Goal: Task Accomplishment & Management: Use online tool/utility

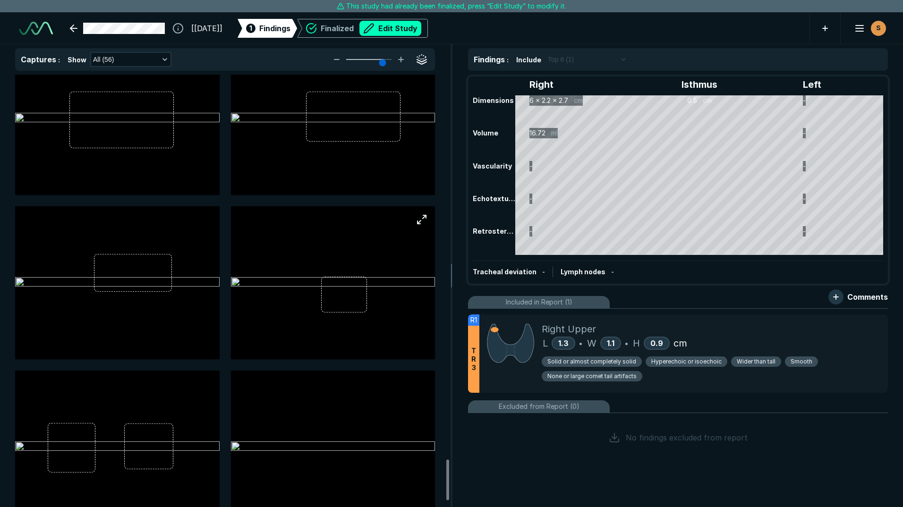
scroll to position [4180, 0]
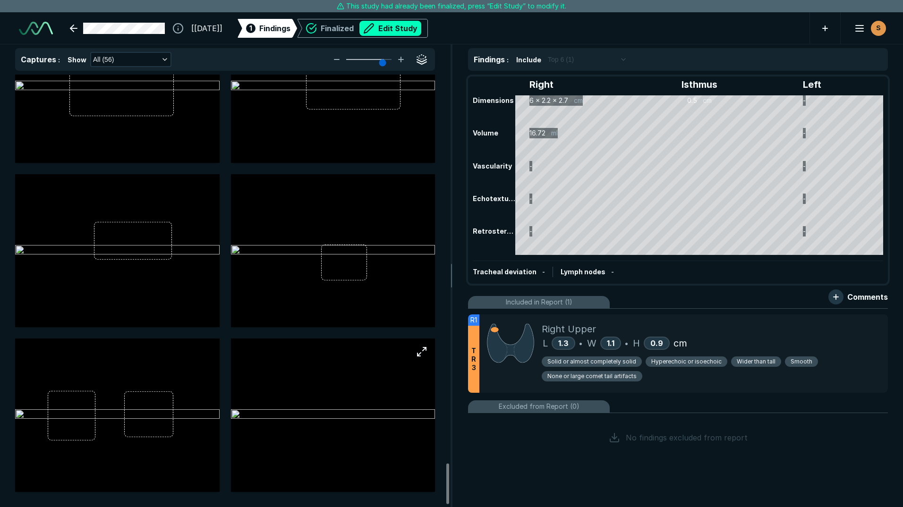
click at [306, 410] on img at bounding box center [333, 415] width 205 height 11
click at [312, 410] on img at bounding box center [333, 415] width 205 height 11
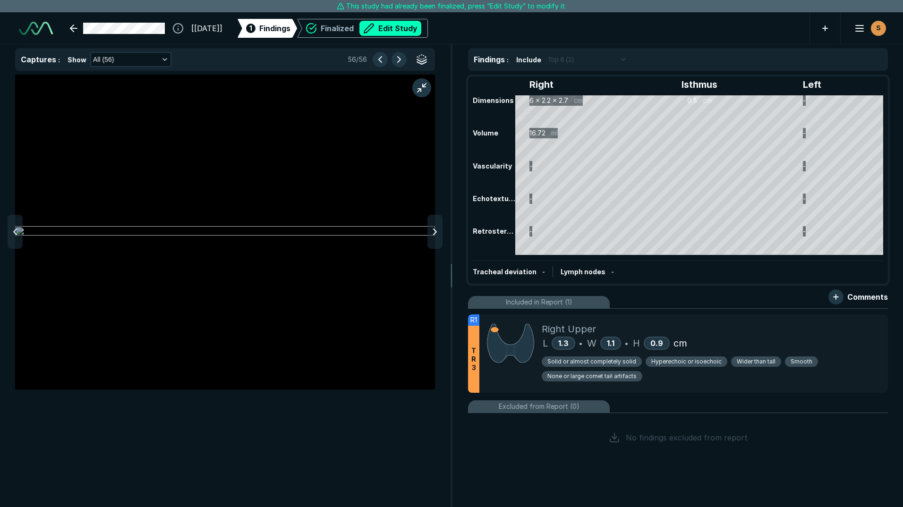
scroll to position [3058, 3089]
click at [18, 225] on div at bounding box center [15, 232] width 15 height 34
click at [19, 225] on div at bounding box center [15, 232] width 15 height 34
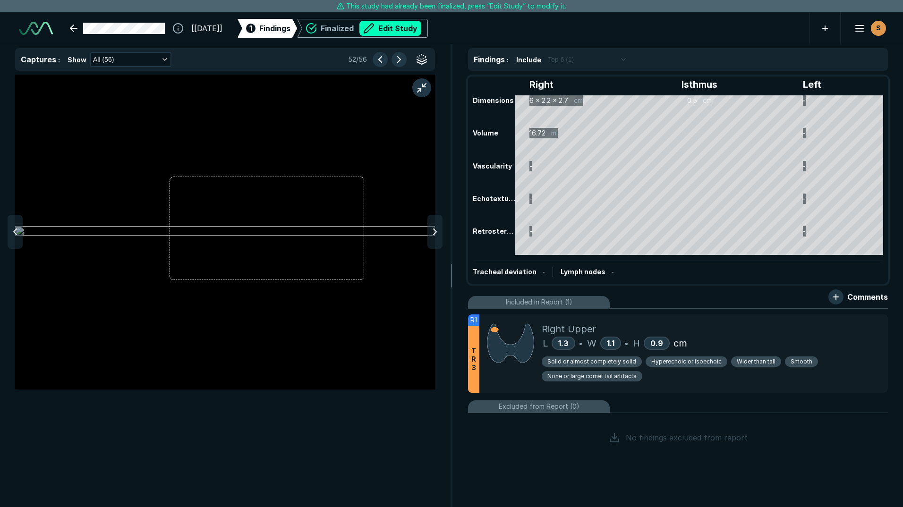
click at [19, 225] on div at bounding box center [15, 232] width 15 height 34
click at [20, 225] on div at bounding box center [15, 232] width 15 height 34
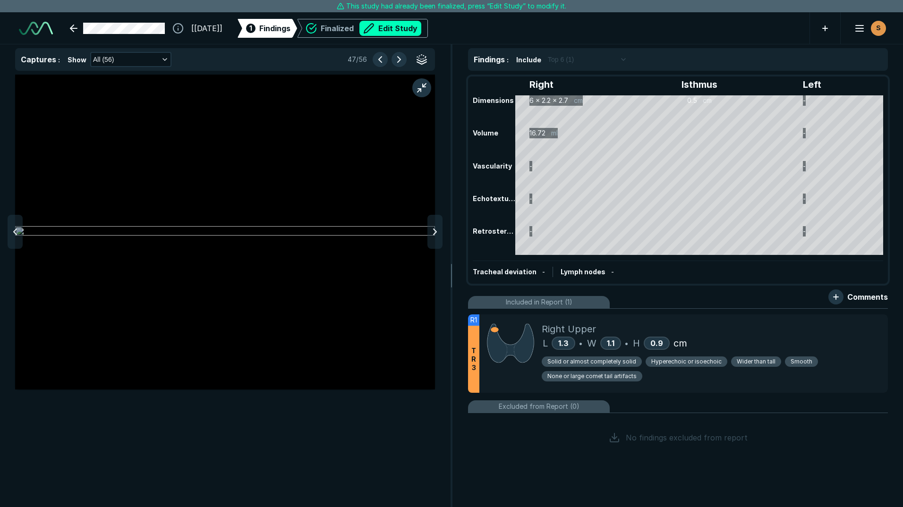
click at [20, 225] on div at bounding box center [15, 232] width 15 height 34
click at [15, 232] on icon at bounding box center [14, 231] width 11 height 11
click at [17, 231] on icon at bounding box center [14, 231] width 11 height 11
click at [18, 231] on icon at bounding box center [14, 231] width 11 height 11
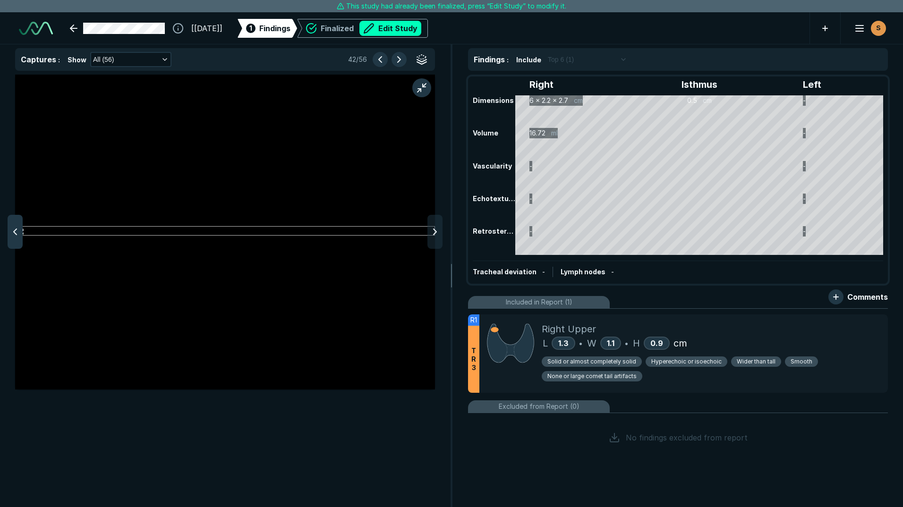
click at [18, 231] on icon at bounding box center [14, 231] width 11 height 11
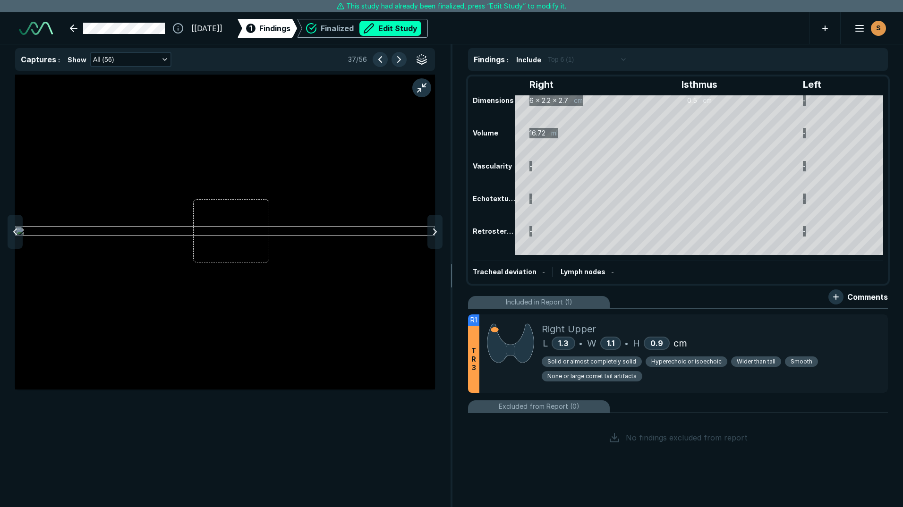
click at [18, 231] on icon at bounding box center [14, 231] width 11 height 11
click at [19, 231] on icon at bounding box center [14, 231] width 11 height 11
click at [19, 232] on icon at bounding box center [14, 231] width 11 height 11
click at [433, 235] on icon at bounding box center [434, 231] width 11 height 11
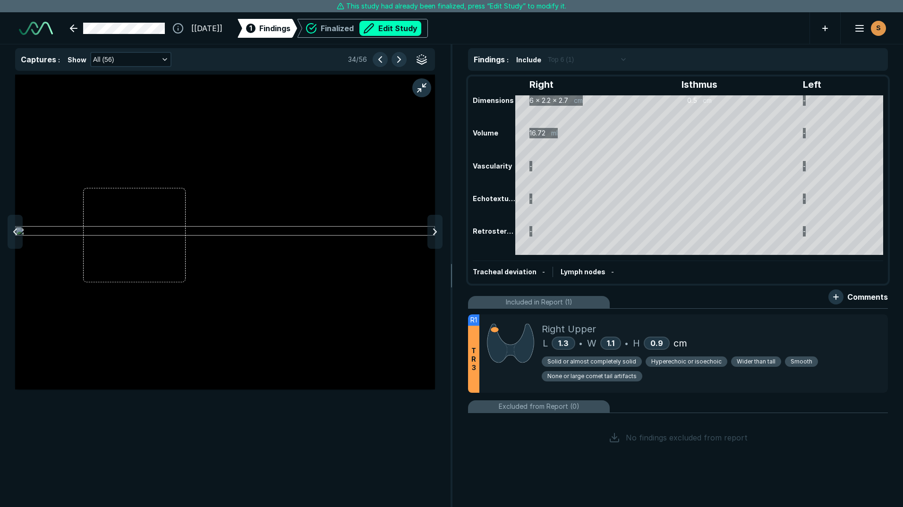
click at [433, 235] on icon at bounding box center [434, 231] width 11 height 11
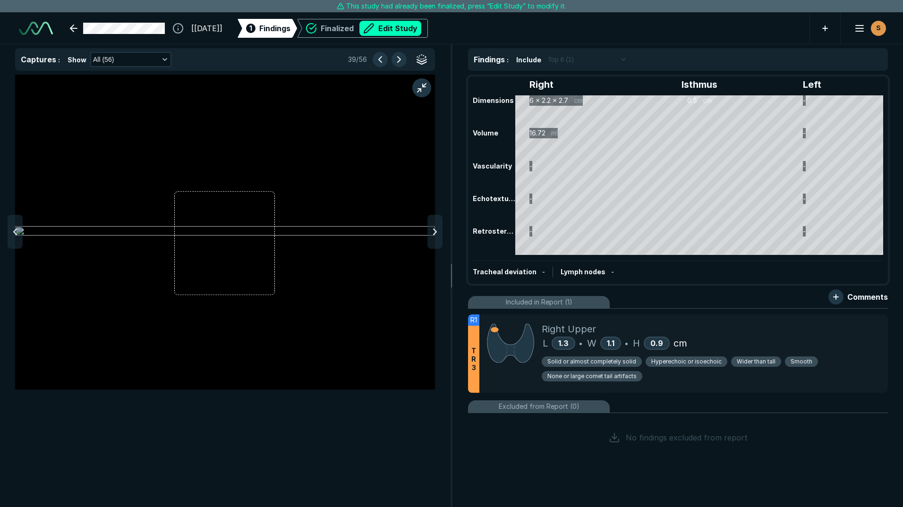
click at [433, 235] on icon at bounding box center [434, 231] width 11 height 11
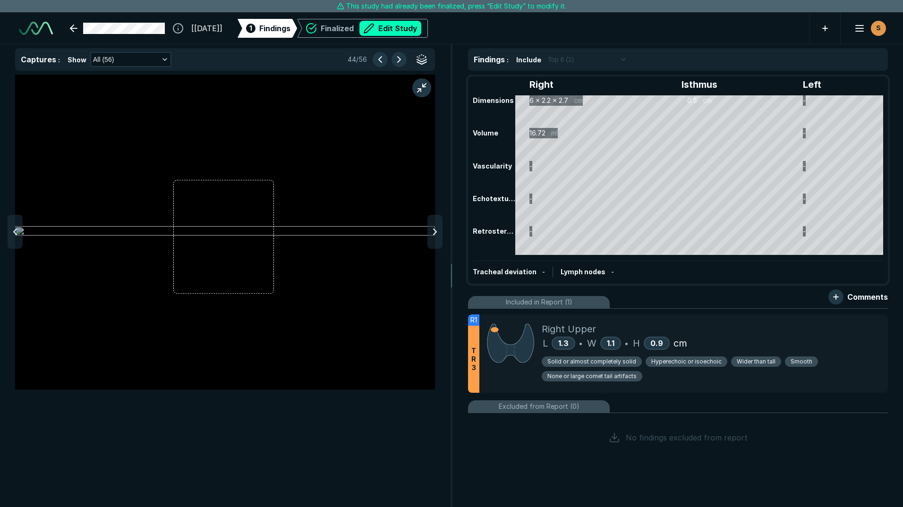
click at [432, 235] on icon at bounding box center [434, 231] width 11 height 11
click at [14, 229] on icon at bounding box center [14, 231] width 11 height 11
click at [435, 234] on icon at bounding box center [434, 231] width 11 height 11
click at [435, 234] on polyline at bounding box center [435, 232] width 3 height 6
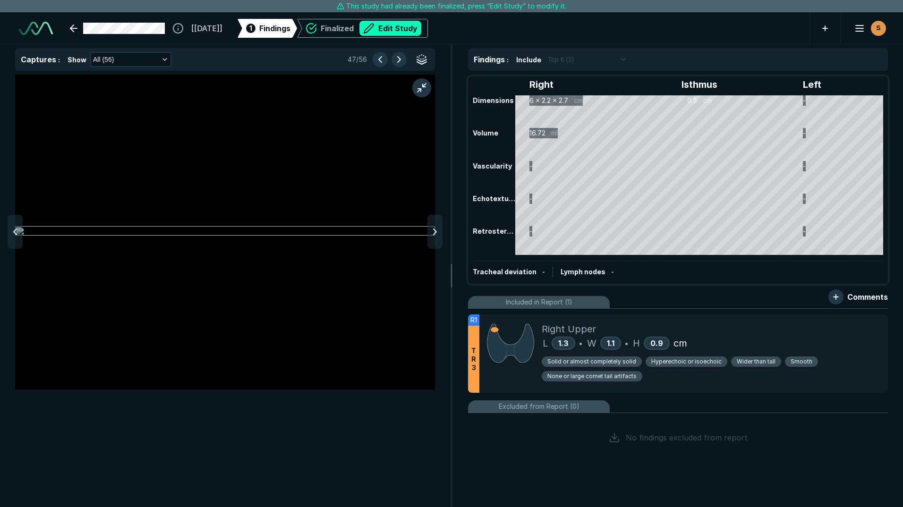
click at [434, 234] on polyline at bounding box center [435, 232] width 3 height 6
click at [435, 234] on polyline at bounding box center [435, 232] width 3 height 6
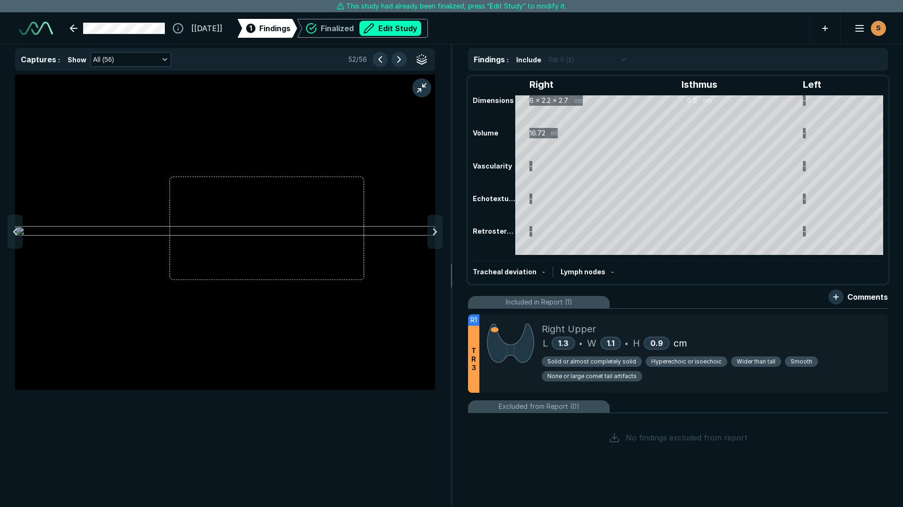
click at [435, 234] on polyline at bounding box center [435, 232] width 3 height 6
click at [435, 234] on icon at bounding box center [434, 231] width 11 height 11
click at [19, 228] on icon at bounding box center [14, 231] width 11 height 11
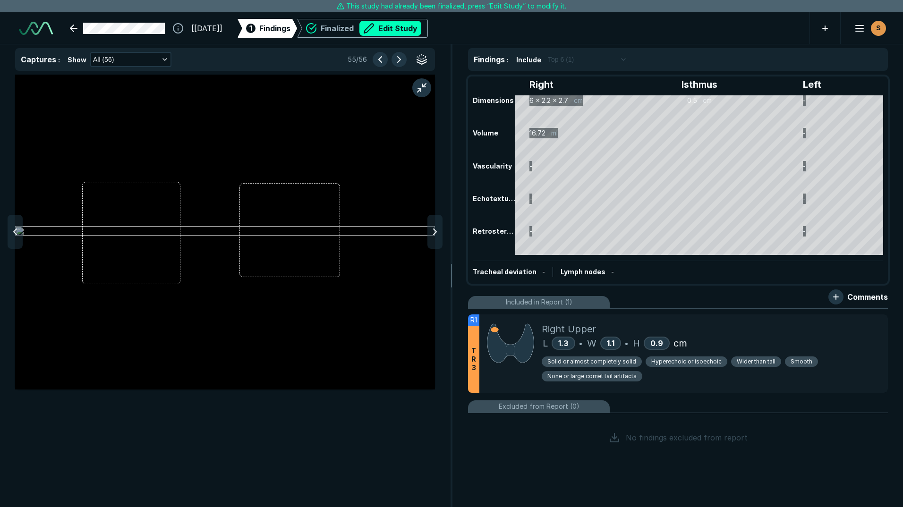
click at [19, 228] on icon at bounding box center [14, 231] width 11 height 11
click at [21, 229] on div at bounding box center [15, 232] width 15 height 34
click at [22, 229] on div at bounding box center [15, 232] width 15 height 34
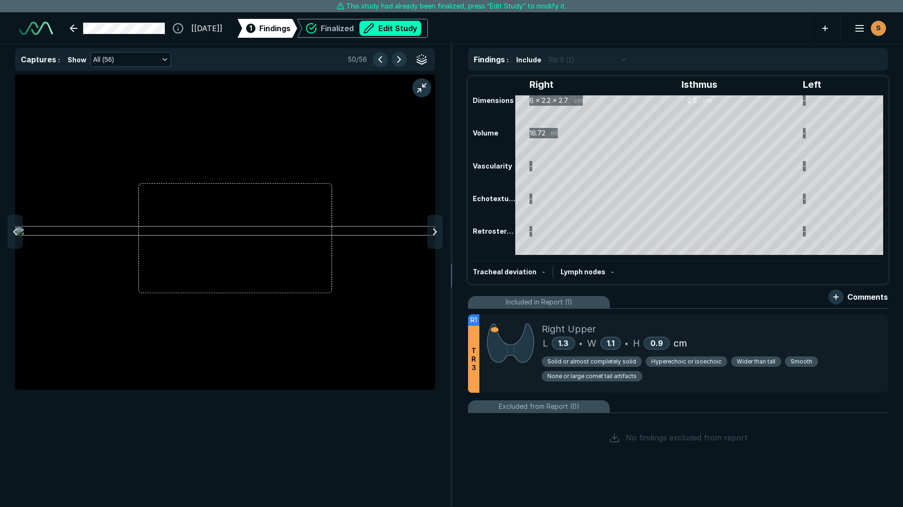
click at [22, 229] on div at bounding box center [15, 232] width 15 height 34
click at [17, 229] on icon at bounding box center [14, 231] width 11 height 11
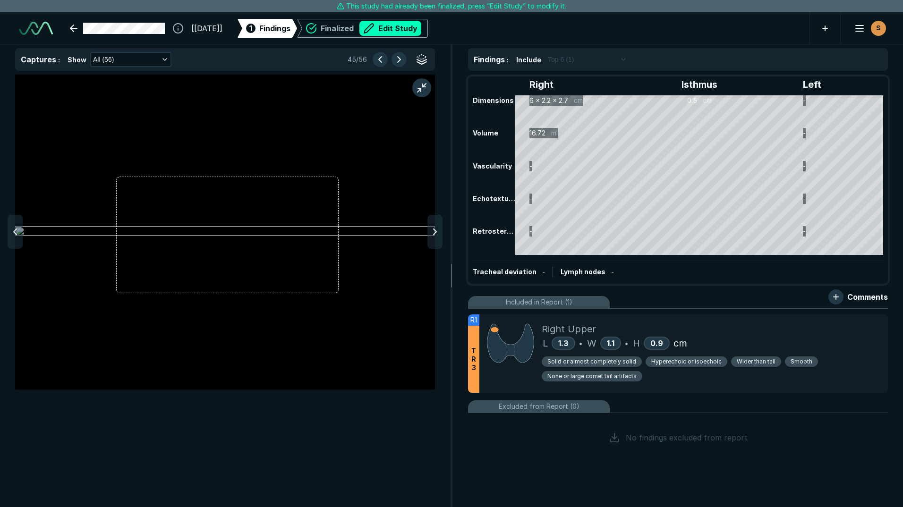
click at [17, 229] on icon at bounding box center [14, 231] width 11 height 11
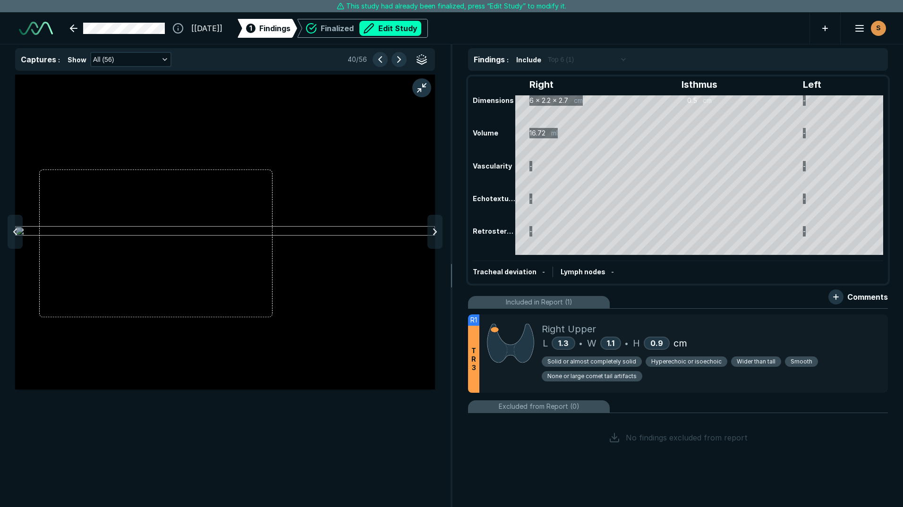
click at [17, 229] on icon at bounding box center [14, 231] width 11 height 11
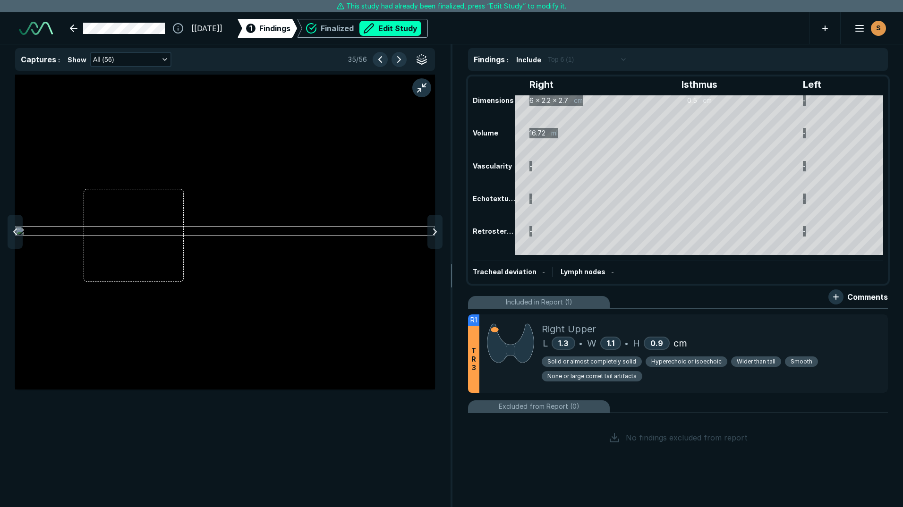
click at [17, 229] on icon at bounding box center [14, 231] width 11 height 11
click at [17, 232] on icon at bounding box center [14, 231] width 11 height 11
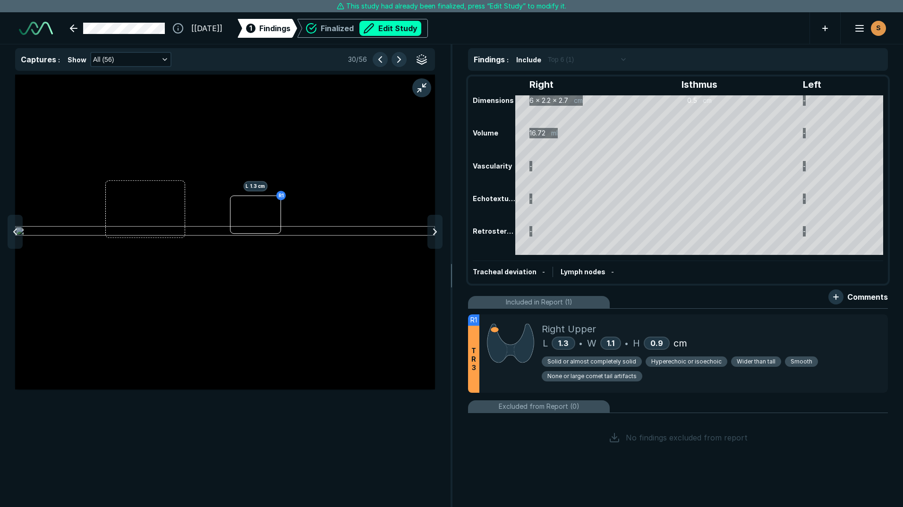
click at [17, 232] on icon at bounding box center [14, 231] width 11 height 11
click at [18, 235] on icon at bounding box center [14, 231] width 11 height 11
click at [17, 237] on icon at bounding box center [14, 231] width 11 height 11
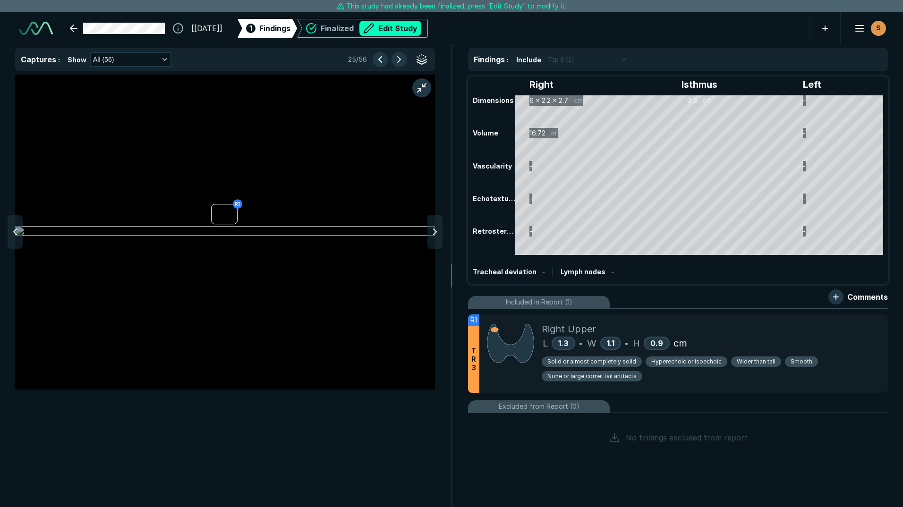
click at [17, 237] on icon at bounding box center [14, 231] width 11 height 11
click at [19, 238] on div at bounding box center [15, 232] width 15 height 34
click at [21, 240] on div at bounding box center [15, 232] width 15 height 34
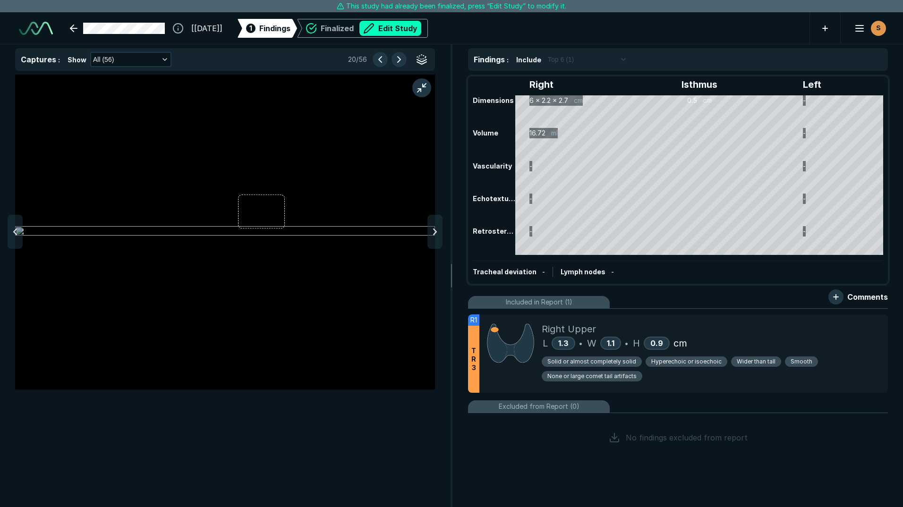
click at [21, 240] on div at bounding box center [15, 232] width 15 height 34
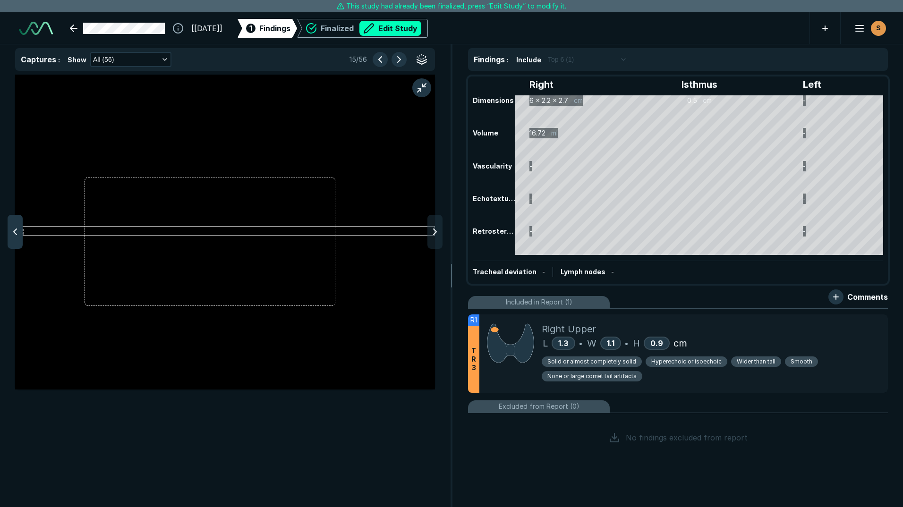
click at [20, 240] on div at bounding box center [15, 232] width 15 height 34
click at [15, 233] on polyline at bounding box center [15, 232] width 3 height 6
click at [13, 233] on icon at bounding box center [14, 231] width 11 height 11
click at [12, 233] on icon at bounding box center [14, 231] width 11 height 11
click at [17, 235] on polyline at bounding box center [15, 232] width 3 height 6
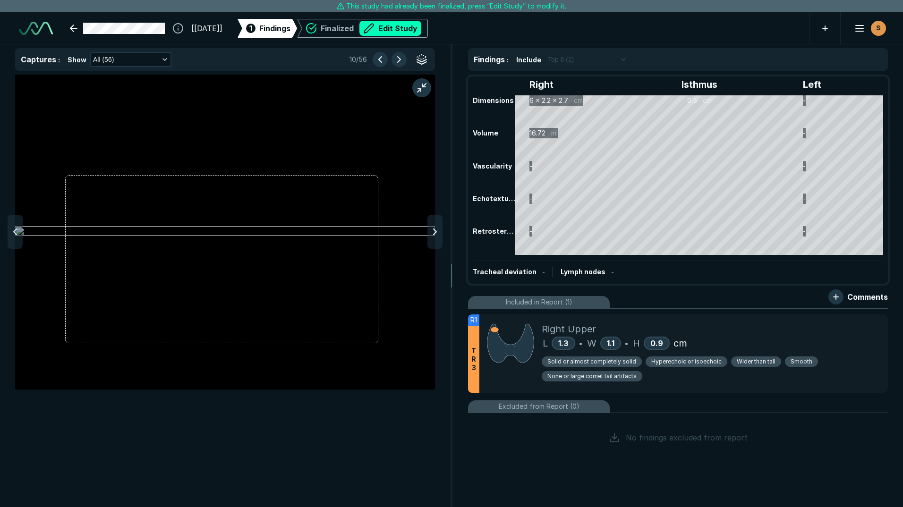
click at [17, 235] on polyline at bounding box center [15, 232] width 3 height 6
click at [438, 227] on icon at bounding box center [434, 231] width 11 height 11
click at [438, 229] on icon at bounding box center [434, 231] width 11 height 11
click at [437, 229] on icon at bounding box center [434, 231] width 11 height 11
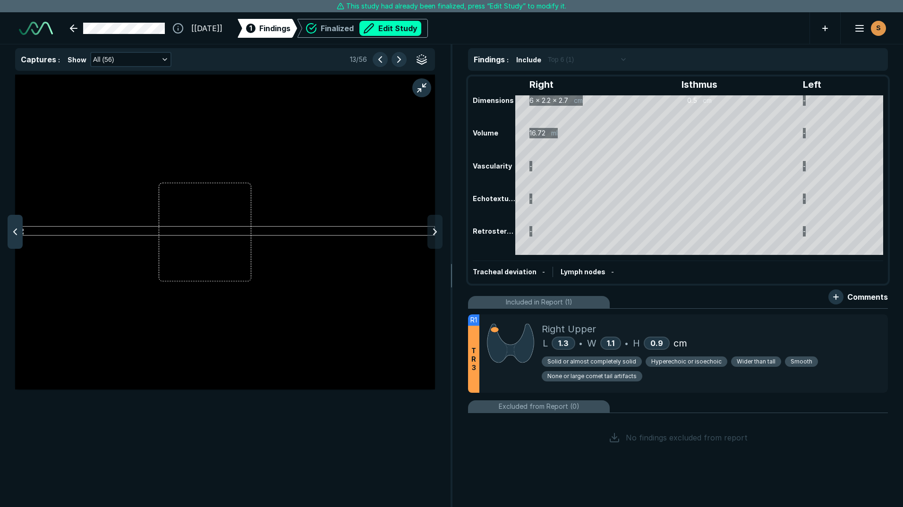
click at [13, 232] on icon at bounding box center [14, 231] width 11 height 11
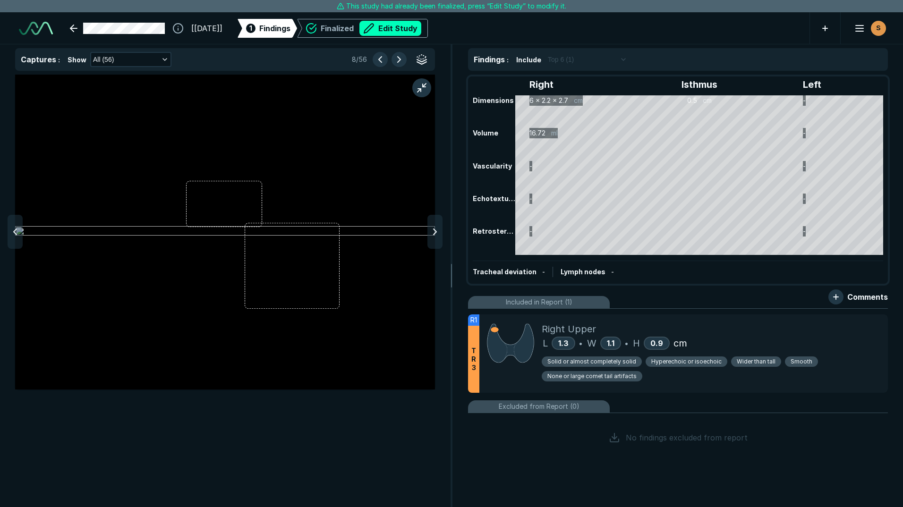
click at [13, 232] on icon at bounding box center [14, 231] width 11 height 11
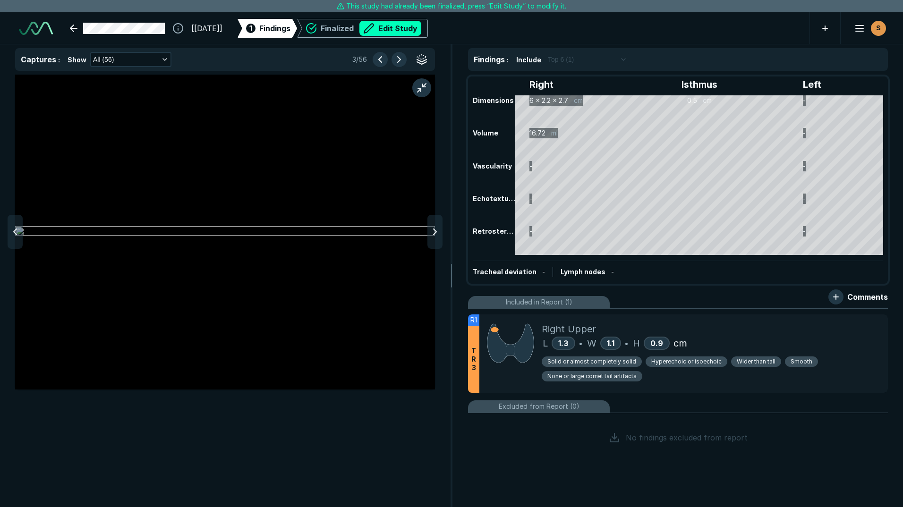
click at [13, 232] on icon at bounding box center [14, 231] width 11 height 11
click at [437, 233] on icon at bounding box center [434, 231] width 11 height 11
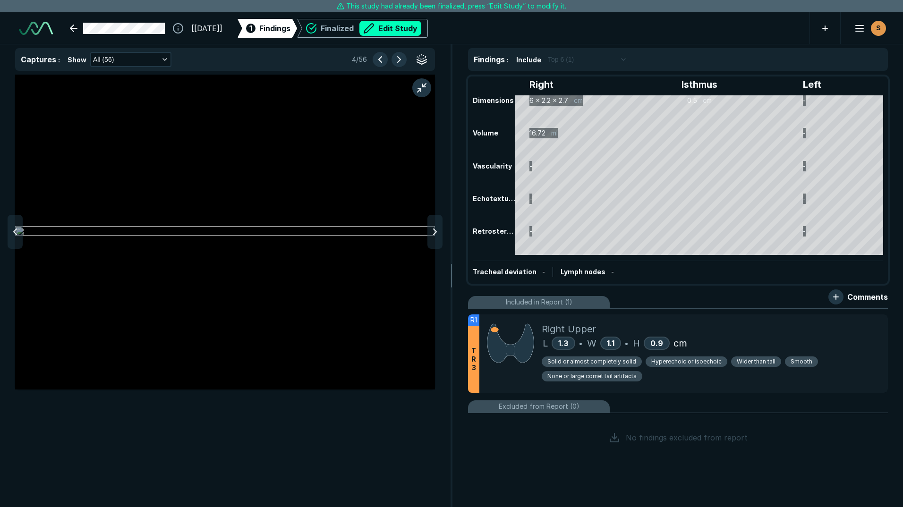
click at [437, 233] on icon at bounding box center [434, 231] width 11 height 11
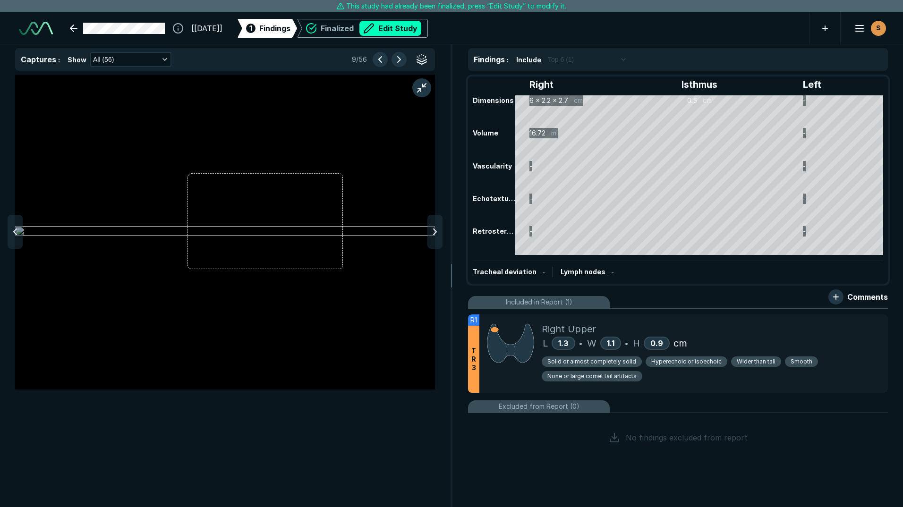
click at [437, 233] on icon at bounding box center [434, 231] width 11 height 11
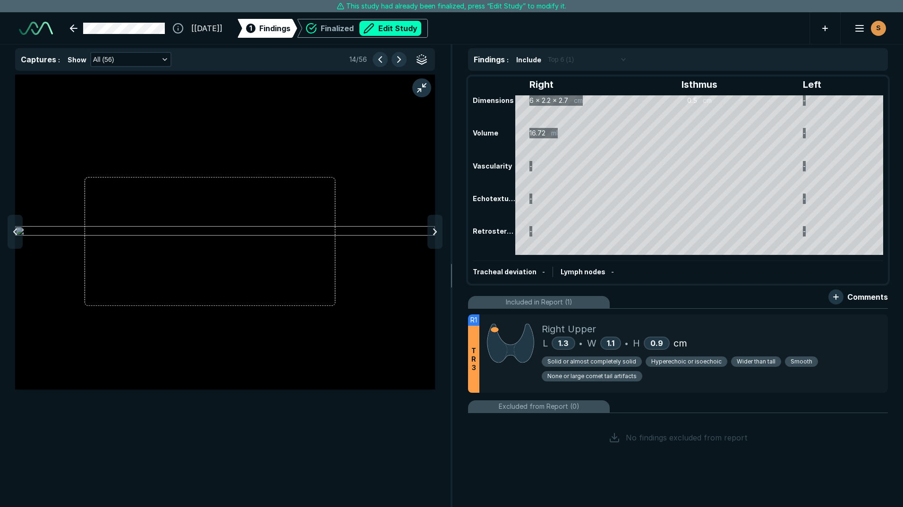
click at [437, 233] on icon at bounding box center [434, 231] width 11 height 11
click at [436, 228] on icon at bounding box center [434, 231] width 11 height 11
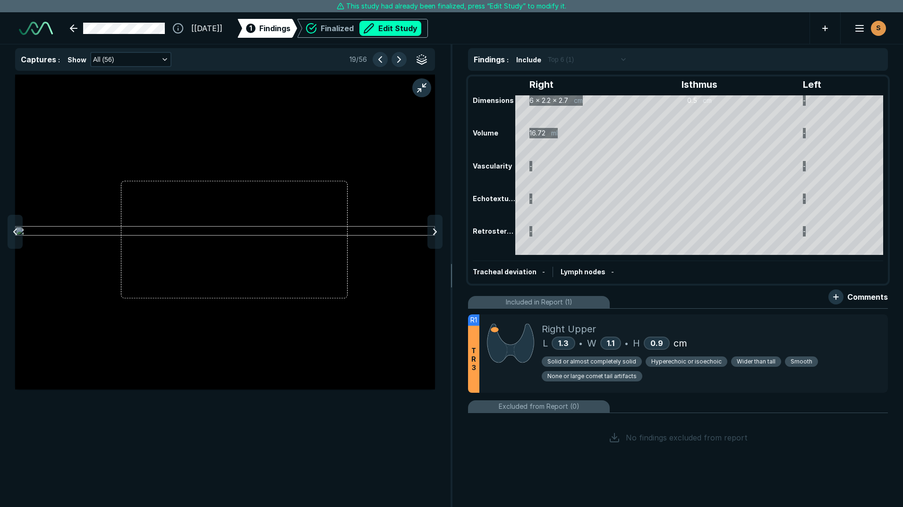
click at [436, 228] on icon at bounding box center [434, 231] width 11 height 11
click at [435, 228] on icon at bounding box center [434, 231] width 11 height 11
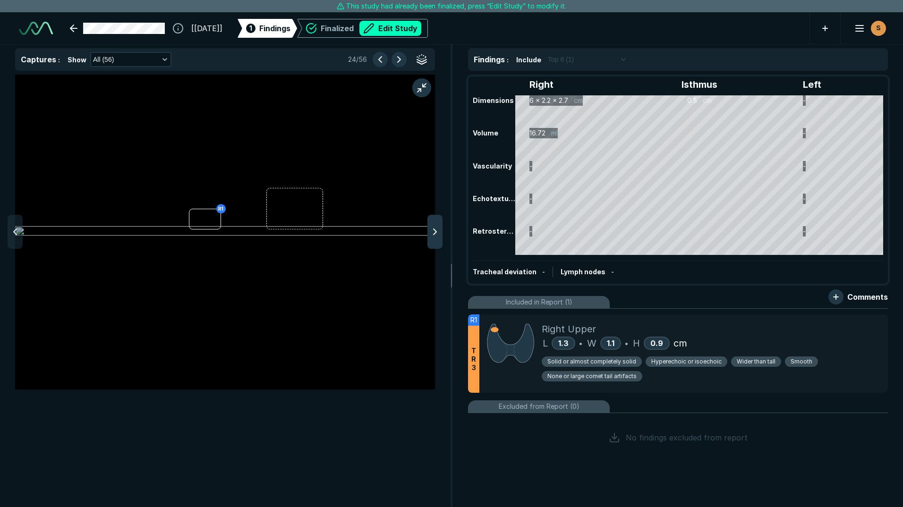
click at [435, 229] on icon at bounding box center [434, 231] width 11 height 11
click at [437, 231] on icon at bounding box center [434, 231] width 11 height 11
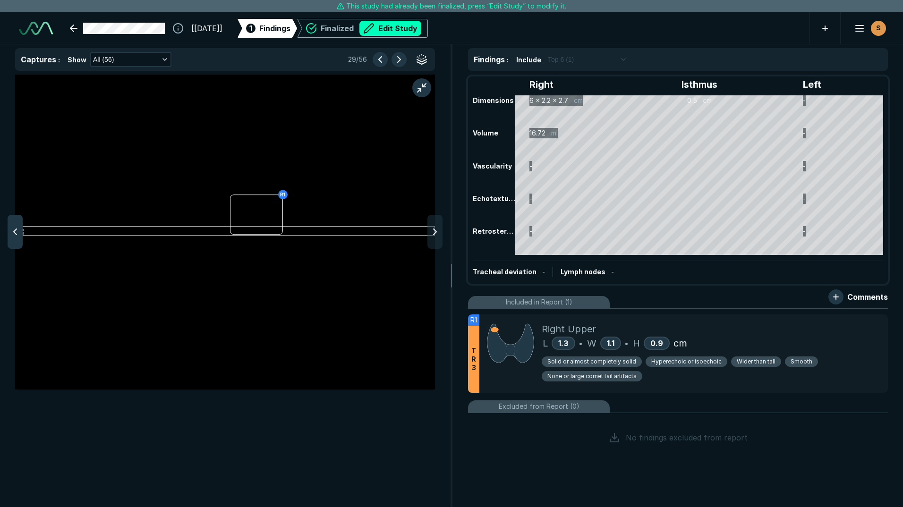
click at [9, 231] on div at bounding box center [15, 232] width 15 height 34
click at [15, 230] on icon at bounding box center [14, 231] width 11 height 11
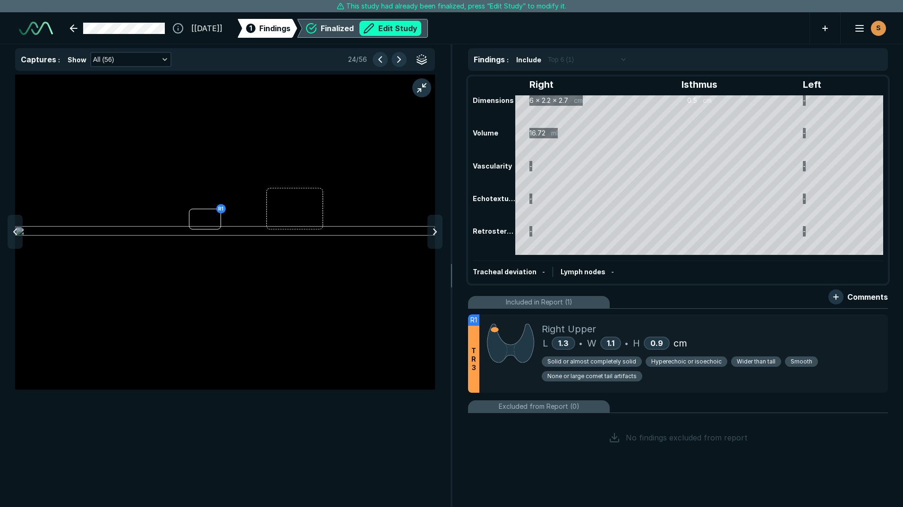
click at [415, 31] on button "Edit Study" at bounding box center [391, 28] width 62 height 15
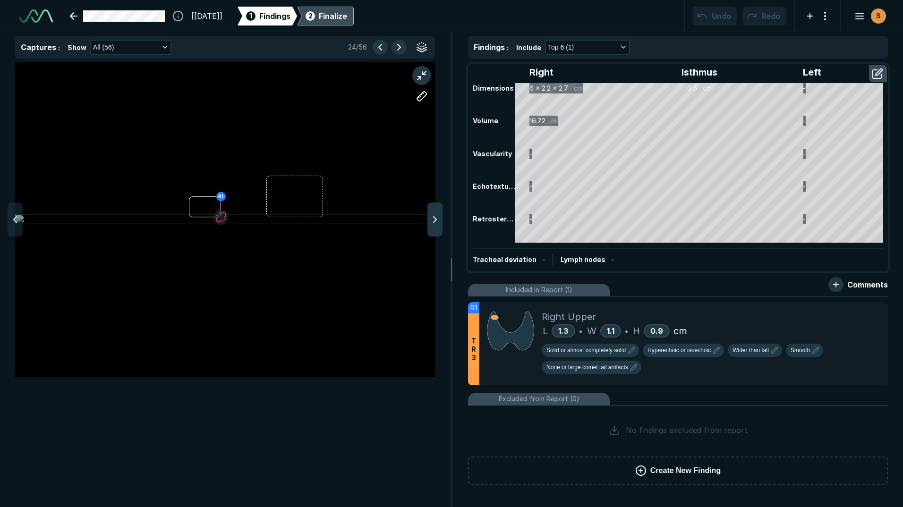
click at [435, 220] on icon at bounding box center [434, 219] width 11 height 11
click at [435, 221] on icon at bounding box center [434, 219] width 11 height 11
click at [15, 222] on icon at bounding box center [14, 219] width 11 height 11
click at [861, 320] on div at bounding box center [859, 311] width 19 height 19
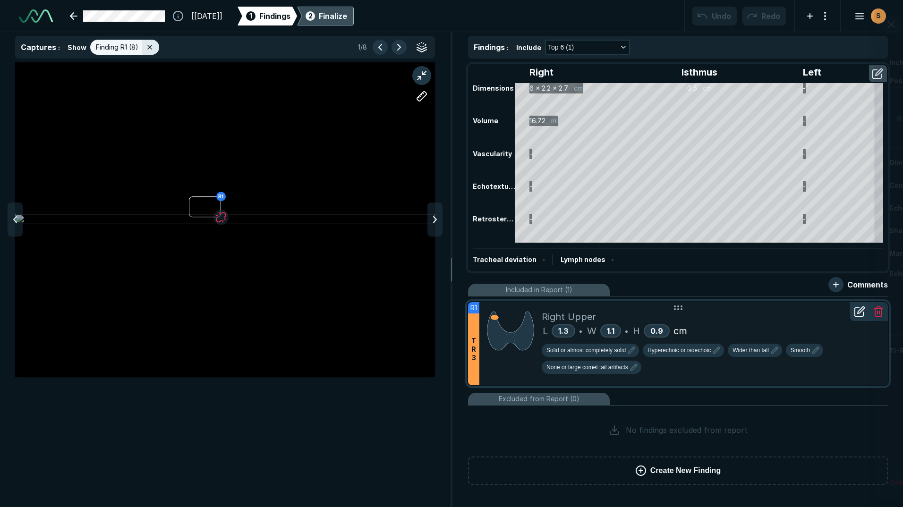
scroll to position [3113, 3089]
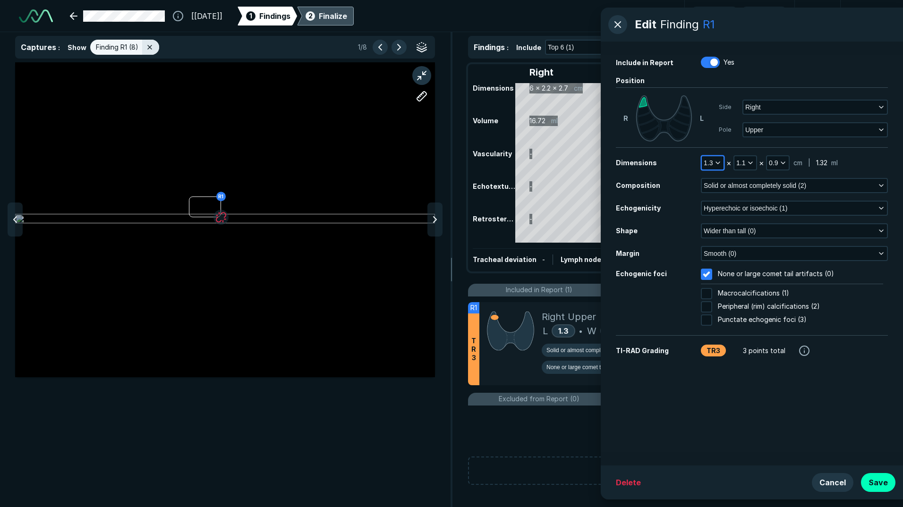
click at [717, 162] on icon "button" at bounding box center [718, 163] width 8 height 8
click at [721, 188] on li "0.8" at bounding box center [726, 186] width 46 height 17
click at [884, 479] on button "Save" at bounding box center [878, 482] width 34 height 19
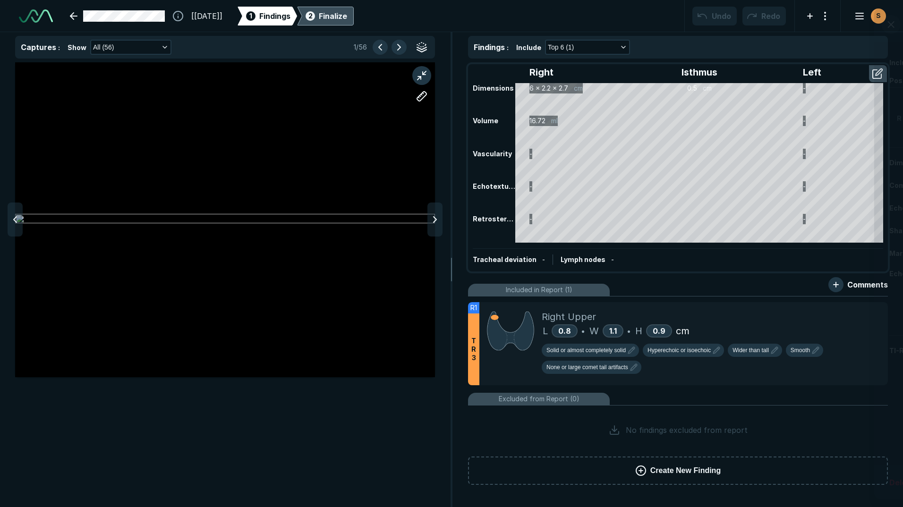
scroll to position [3113, 3089]
click at [437, 222] on icon at bounding box center [434, 219] width 11 height 11
click at [435, 222] on polyline at bounding box center [435, 220] width 3 height 6
click at [433, 224] on icon at bounding box center [434, 219] width 11 height 11
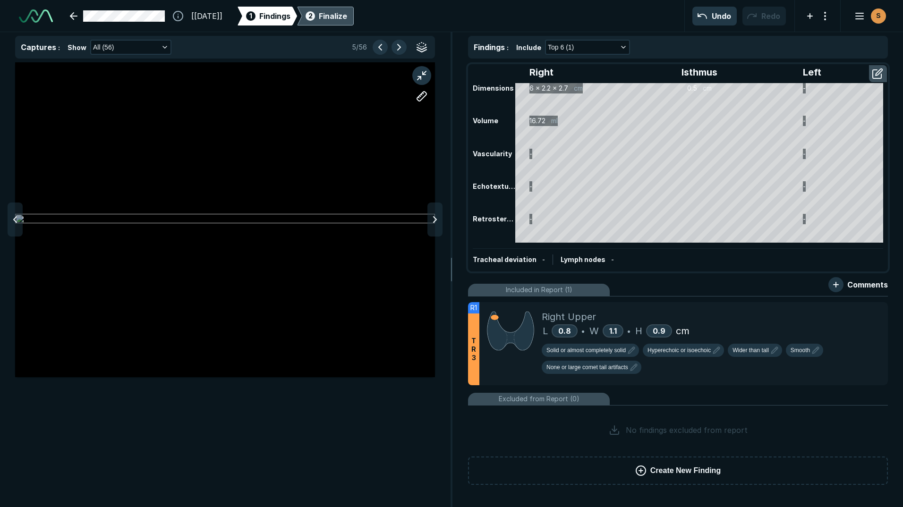
click at [433, 224] on icon at bounding box center [434, 219] width 11 height 11
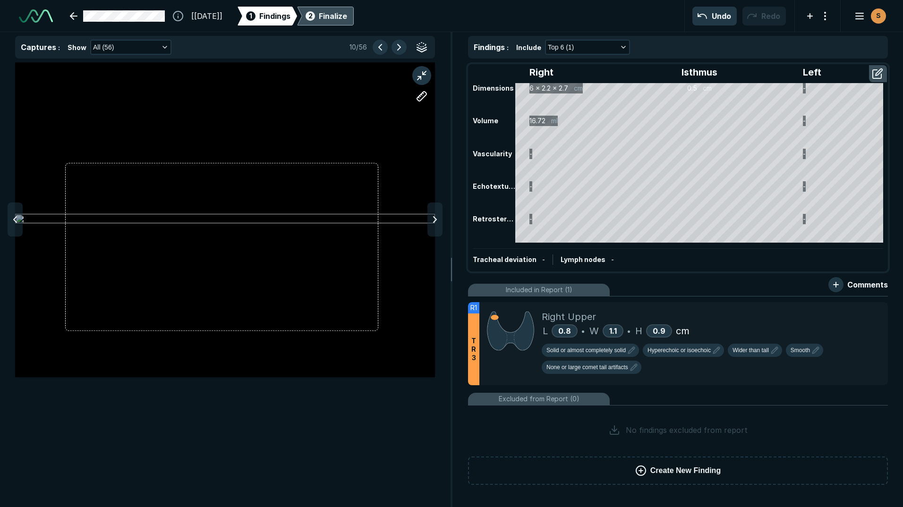
click at [433, 224] on icon at bounding box center [434, 219] width 11 height 11
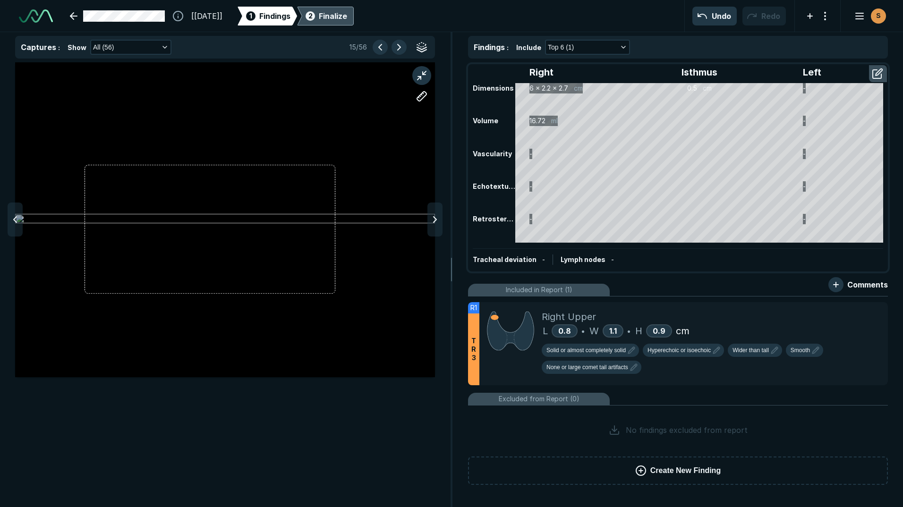
click at [433, 224] on icon at bounding box center [434, 219] width 11 height 11
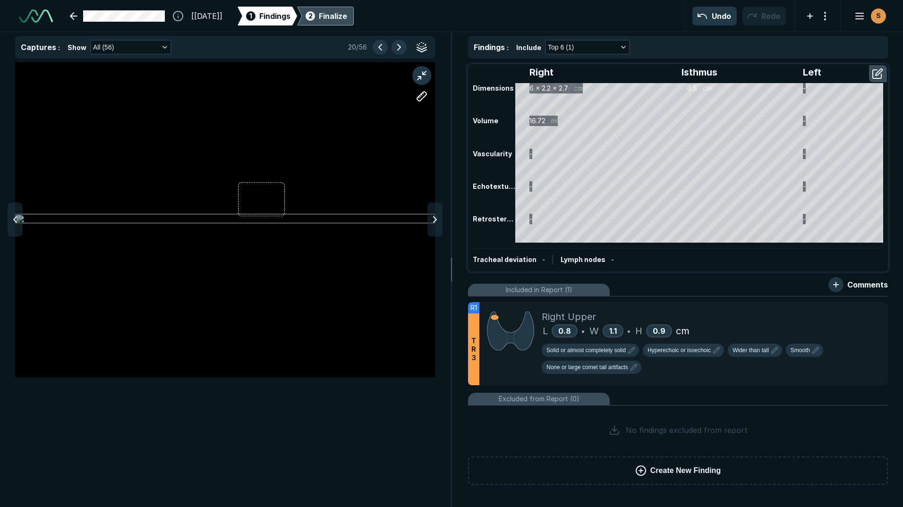
click at [433, 224] on icon at bounding box center [434, 219] width 11 height 11
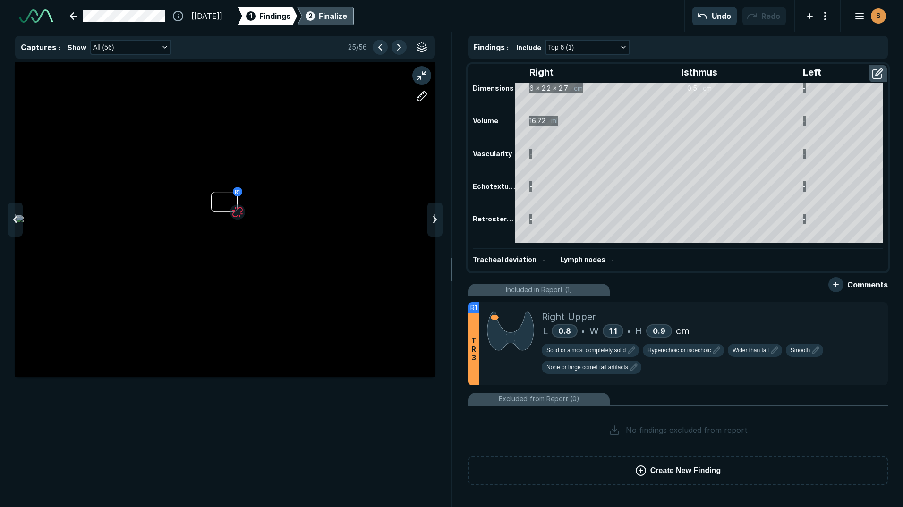
click at [433, 224] on icon at bounding box center [434, 219] width 11 height 11
click at [249, 332] on div "R1" at bounding box center [225, 220] width 420 height 263
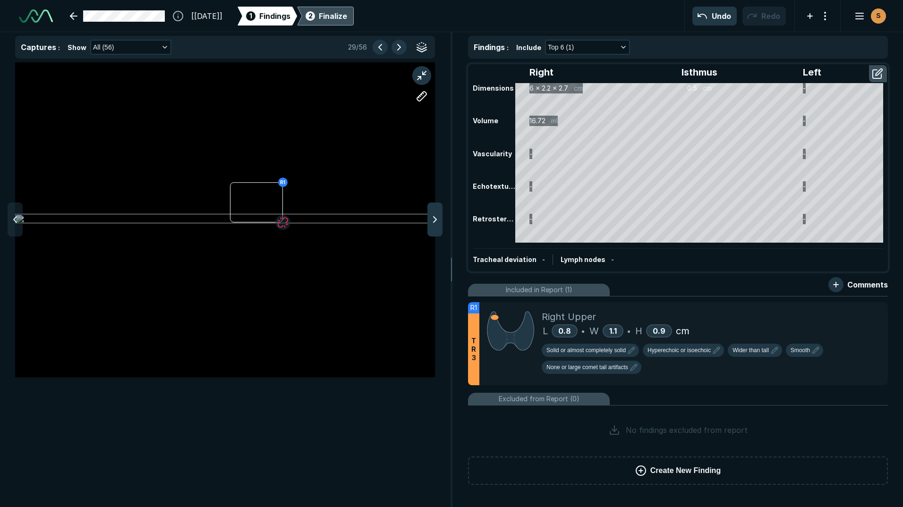
click at [436, 218] on polyline at bounding box center [435, 220] width 3 height 6
click at [631, 469] on button "Create New Finding" at bounding box center [678, 471] width 420 height 28
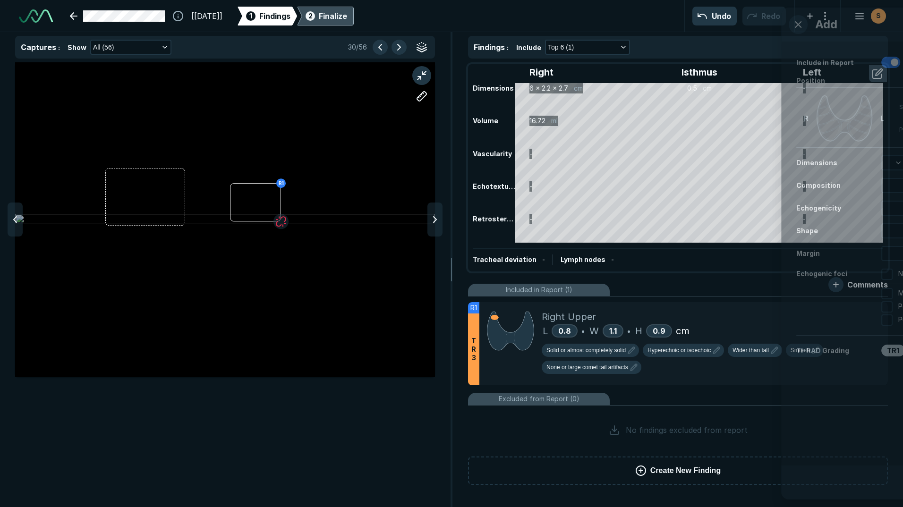
scroll to position [2952, 2424]
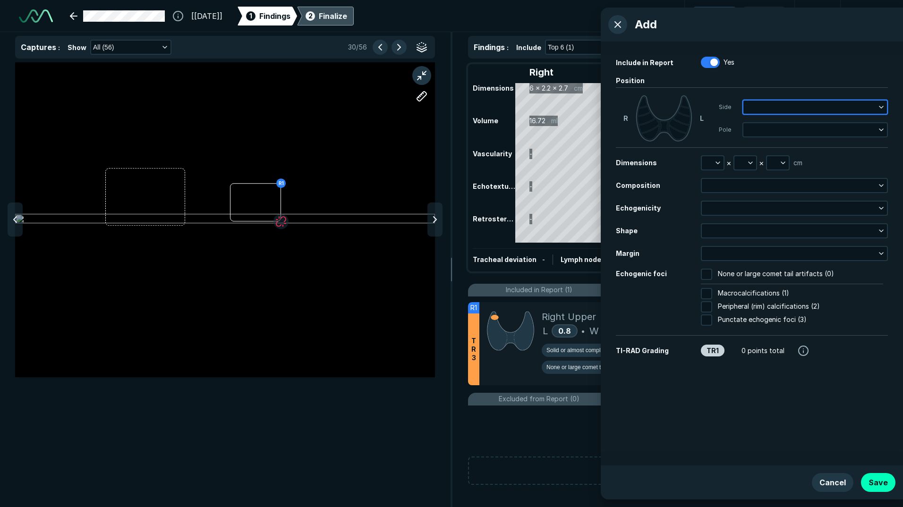
click at [751, 106] on button "button" at bounding box center [816, 107] width 144 height 13
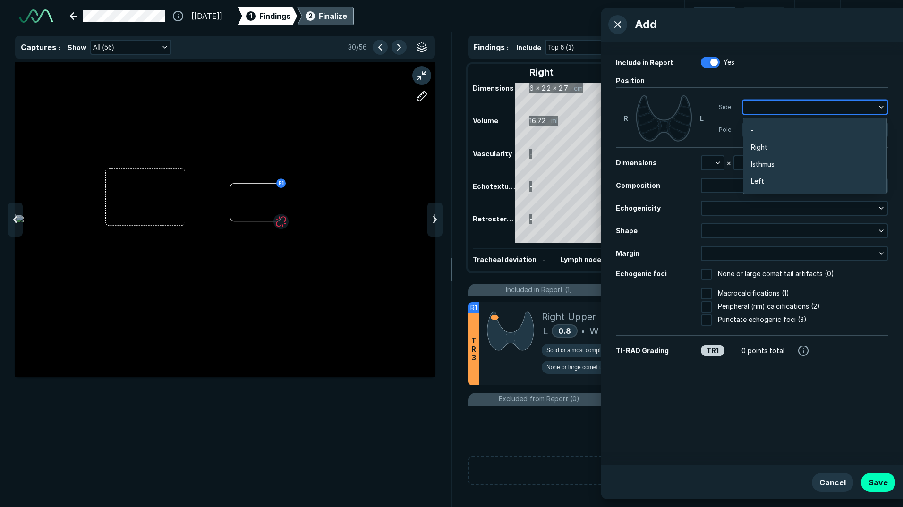
scroll to position [1500, 1859]
click at [764, 145] on span "Right" at bounding box center [759, 147] width 17 height 10
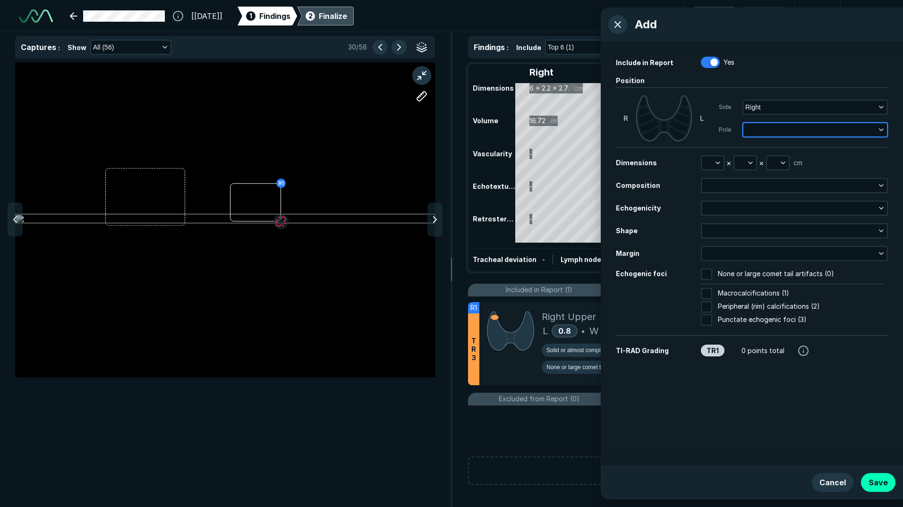
click at [762, 131] on button "button" at bounding box center [816, 129] width 144 height 13
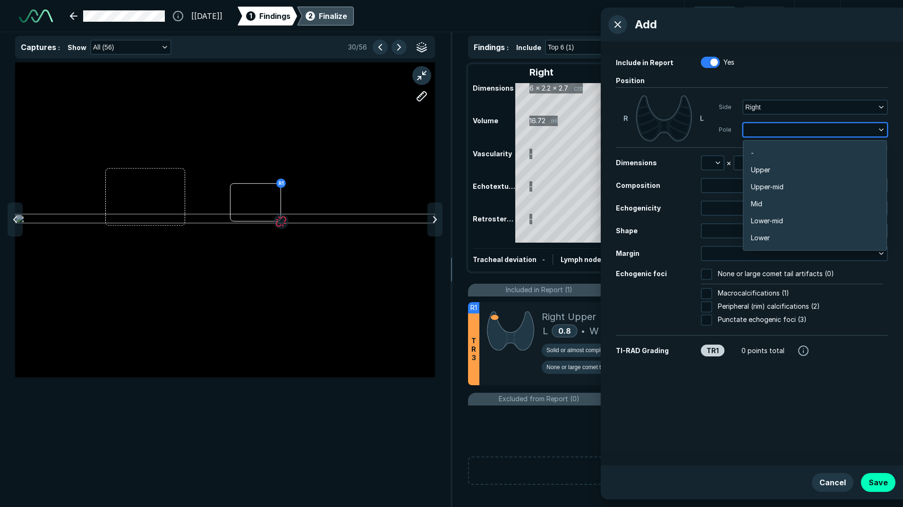
scroll to position [1653, 1859]
click at [763, 233] on span "Lower" at bounding box center [760, 238] width 19 height 10
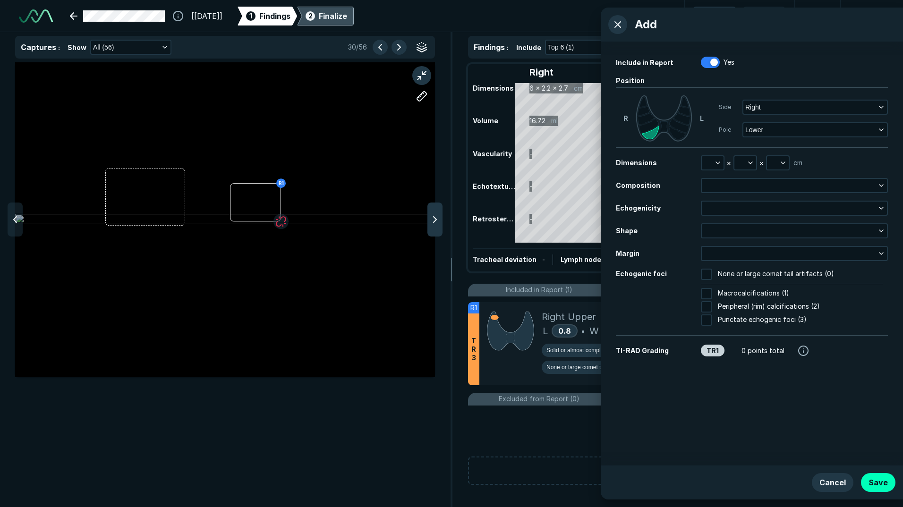
click at [434, 215] on icon at bounding box center [434, 219] width 11 height 11
click at [717, 161] on icon "button" at bounding box center [718, 163] width 8 height 8
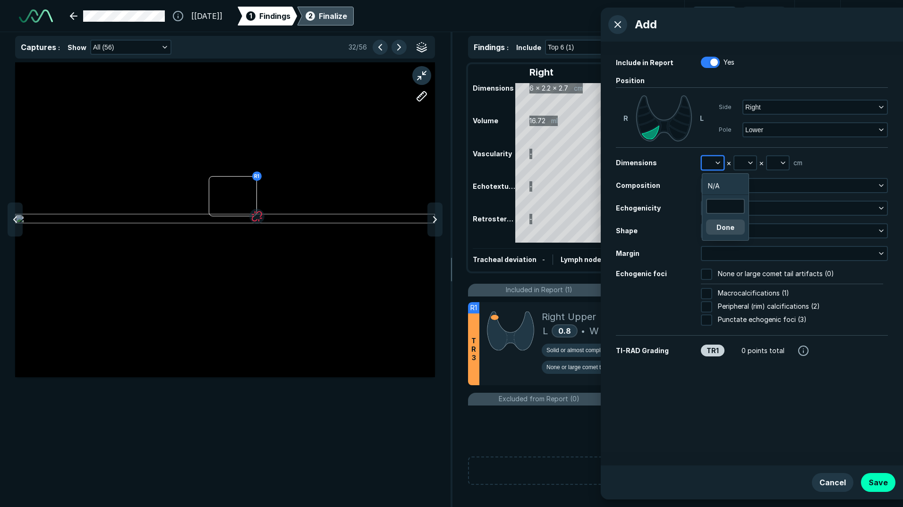
scroll to position [1460, 1422]
click at [718, 205] on input "text" at bounding box center [725, 206] width 37 height 13
type input "1.25"
click at [737, 226] on button "Done" at bounding box center [725, 227] width 39 height 15
click at [749, 163] on polyline "button" at bounding box center [751, 163] width 4 height 2
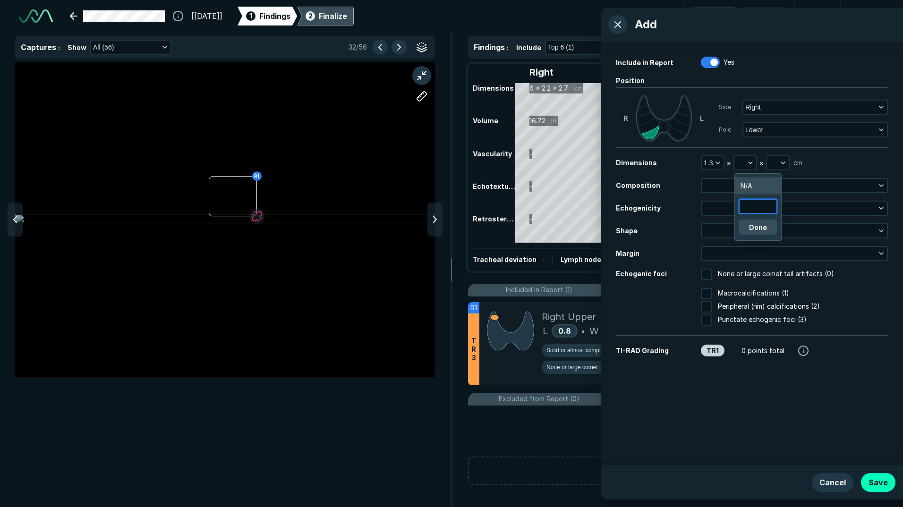
click at [750, 207] on input "text" at bounding box center [758, 206] width 37 height 13
type input "1.12"
click at [757, 228] on button "Done" at bounding box center [758, 227] width 39 height 15
click at [780, 162] on icon "button" at bounding box center [784, 163] width 8 height 8
click at [786, 212] on input "text" at bounding box center [790, 206] width 37 height 13
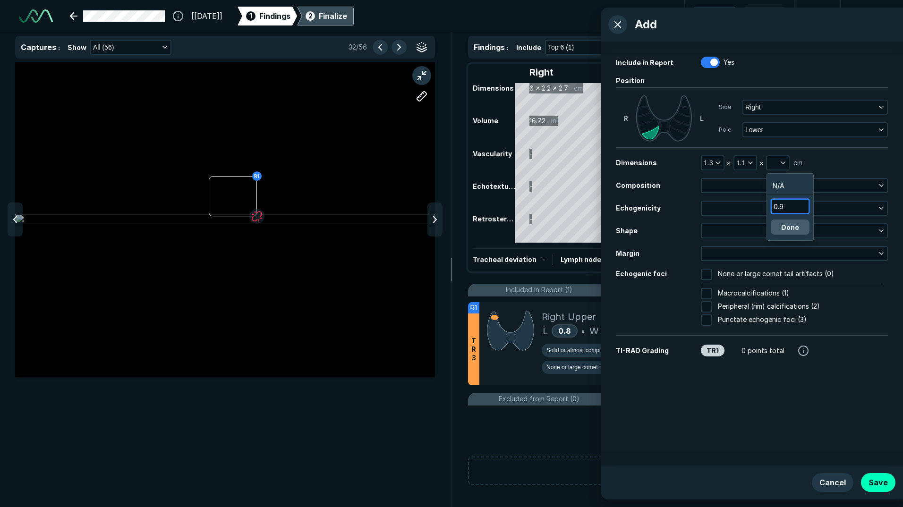
type input "0.9"
click at [798, 228] on button "Done" at bounding box center [790, 227] width 39 height 15
click at [891, 482] on button "Save" at bounding box center [878, 482] width 34 height 19
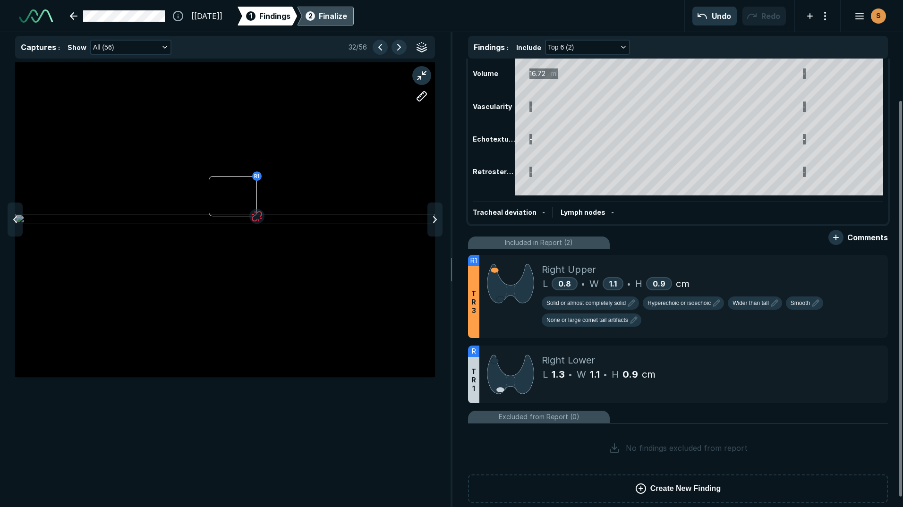
scroll to position [58, 0]
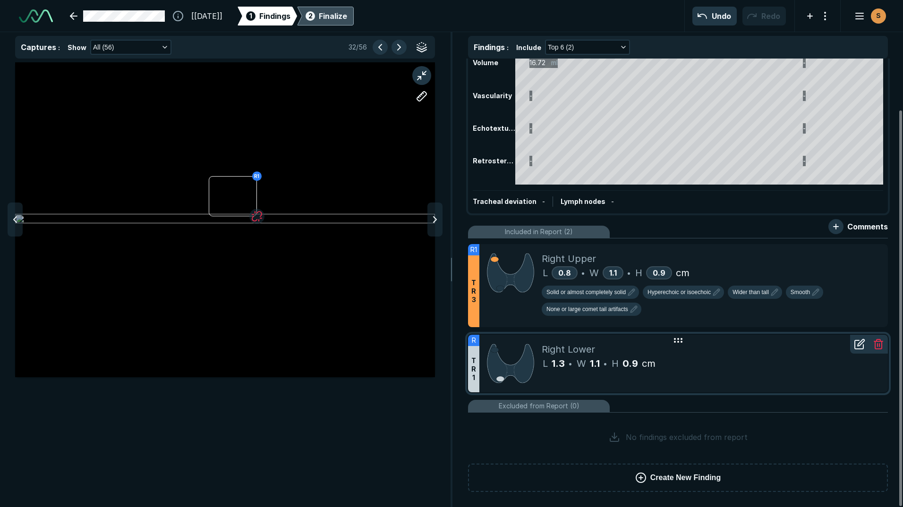
click at [681, 346] on icon at bounding box center [678, 340] width 11 height 11
click at [861, 349] on icon at bounding box center [859, 345] width 9 height 9
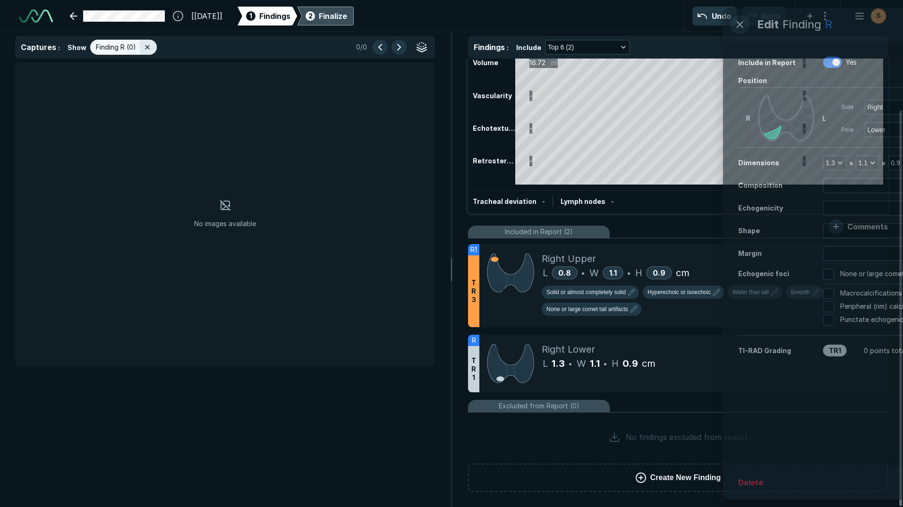
scroll to position [3113, 3089]
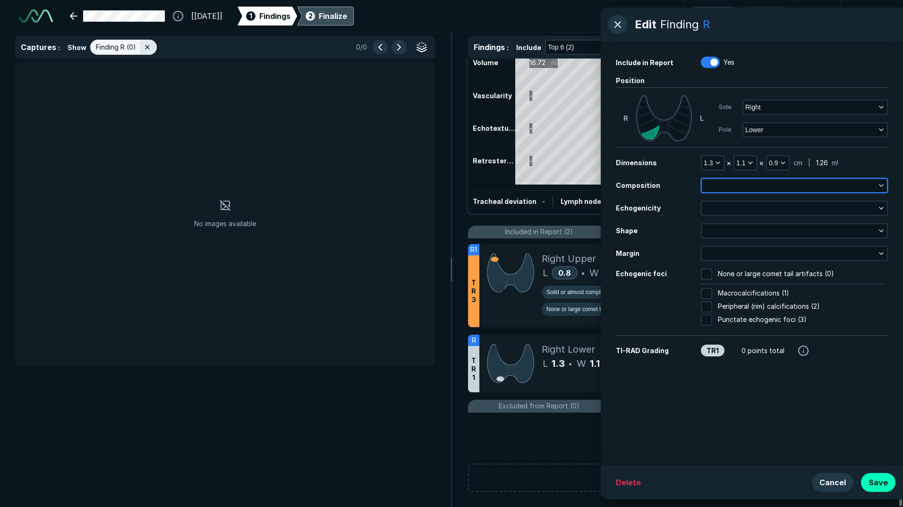
click at [881, 182] on icon "button" at bounding box center [882, 186] width 8 height 8
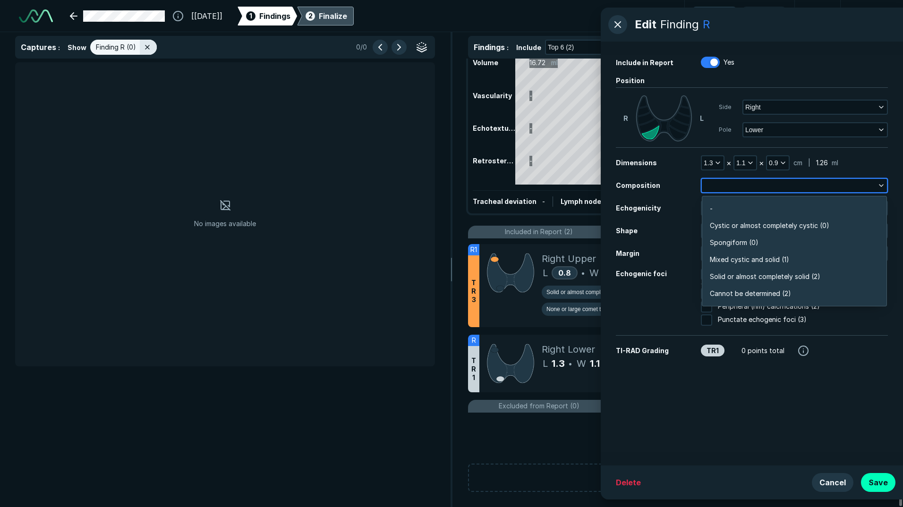
scroll to position [1653, 2043]
click at [627, 352] on span "TI-RAD Grading" at bounding box center [642, 351] width 53 height 8
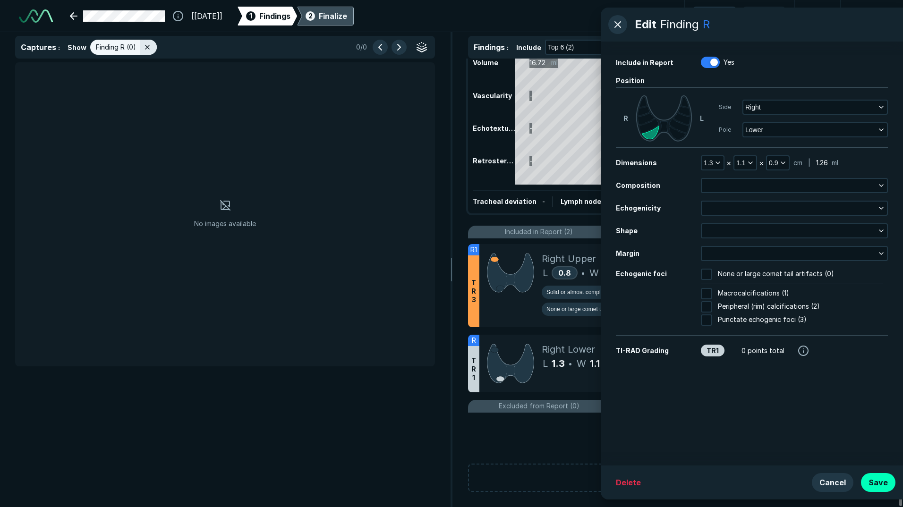
click at [714, 349] on div "TR1" at bounding box center [713, 351] width 24 height 12
click at [714, 408] on div "Include in Report Yes Position [PERSON_NAME] Side Right Pole Lower Dimensions 1…" at bounding box center [752, 254] width 302 height 424
drag, startPoint x: 882, startPoint y: 480, endPoint x: 877, endPoint y: 484, distance: 7.0
click at [882, 480] on button "Save" at bounding box center [878, 482] width 34 height 19
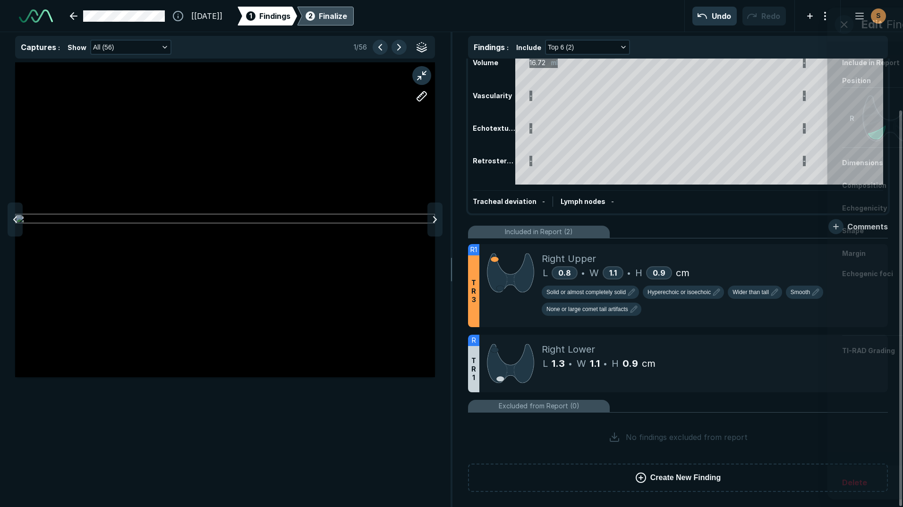
scroll to position [3113, 3089]
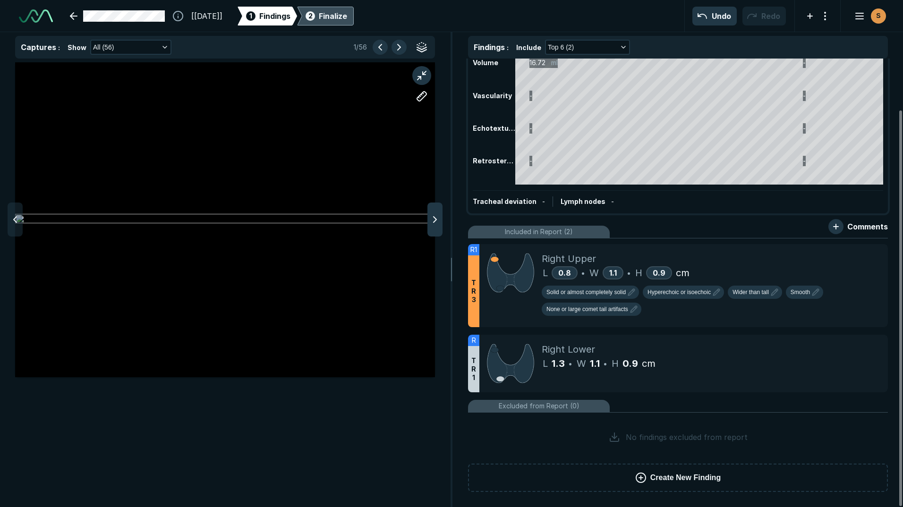
click at [429, 222] on icon at bounding box center [434, 219] width 11 height 11
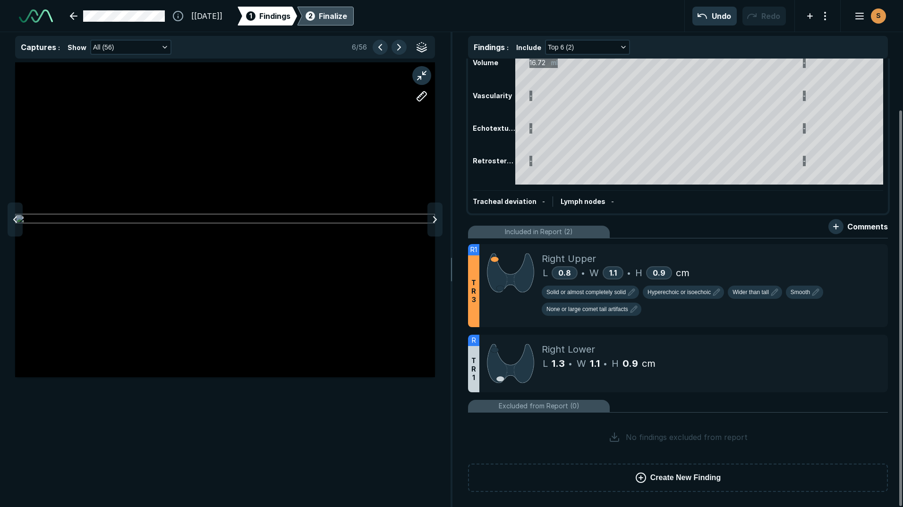
click at [429, 222] on icon at bounding box center [434, 219] width 11 height 11
click at [429, 222] on div at bounding box center [435, 220] width 15 height 34
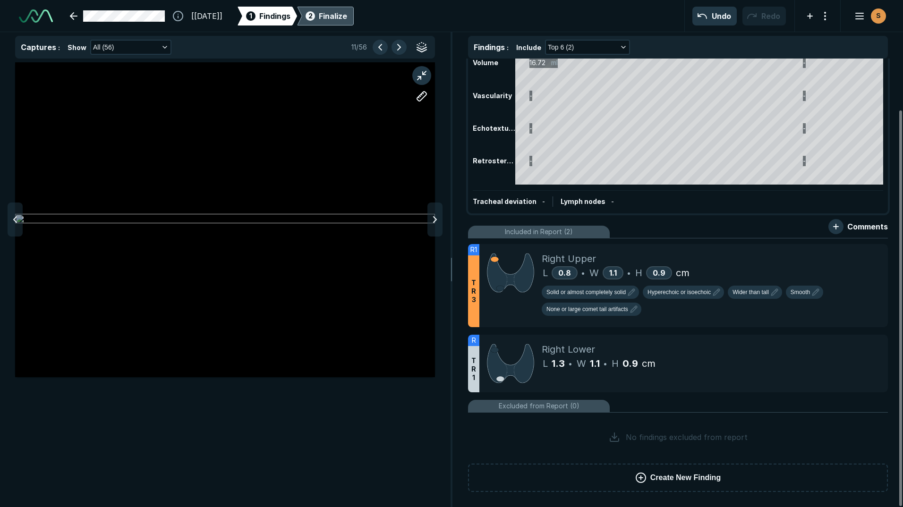
click at [429, 222] on div at bounding box center [435, 220] width 15 height 34
click at [429, 222] on icon at bounding box center [434, 219] width 11 height 11
click at [429, 223] on icon at bounding box center [434, 219] width 11 height 11
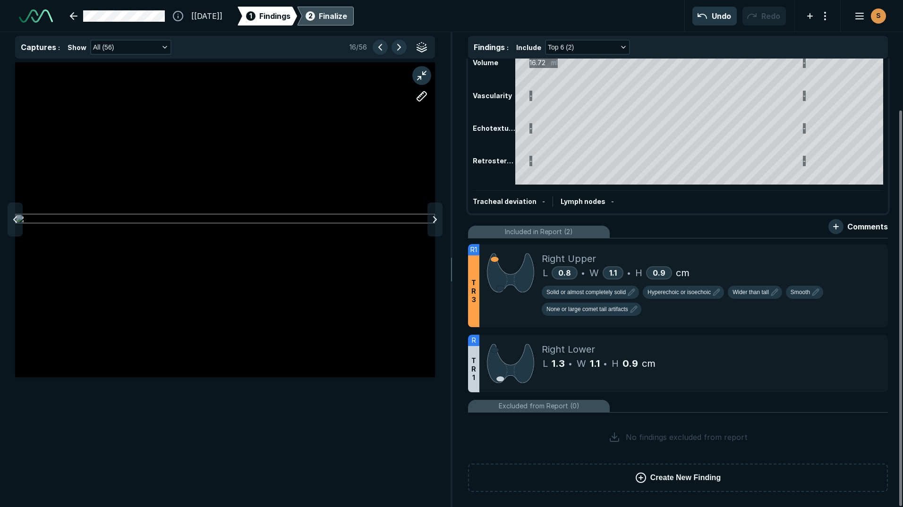
click at [429, 223] on icon at bounding box center [434, 219] width 11 height 11
click at [429, 223] on div at bounding box center [435, 220] width 15 height 34
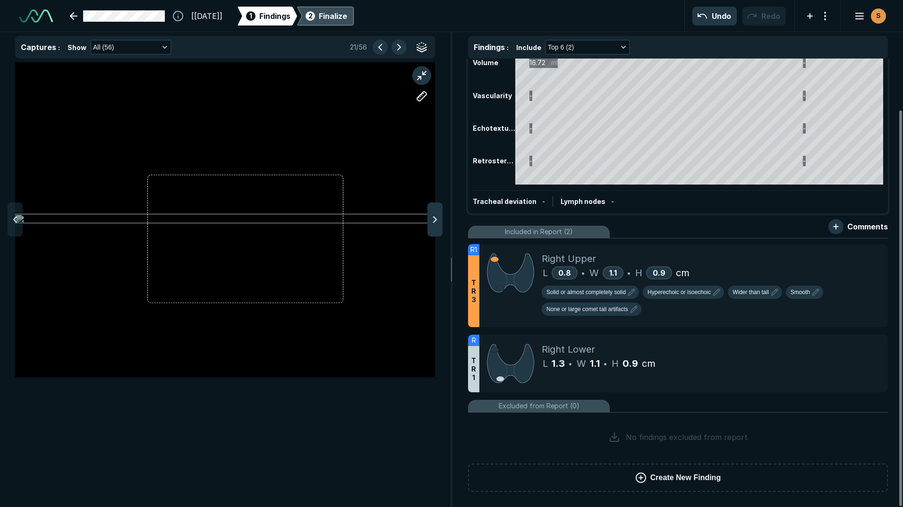
click at [430, 224] on icon at bounding box center [434, 219] width 11 height 11
click at [476, 373] on span "T R 1" at bounding box center [473, 370] width 5 height 26
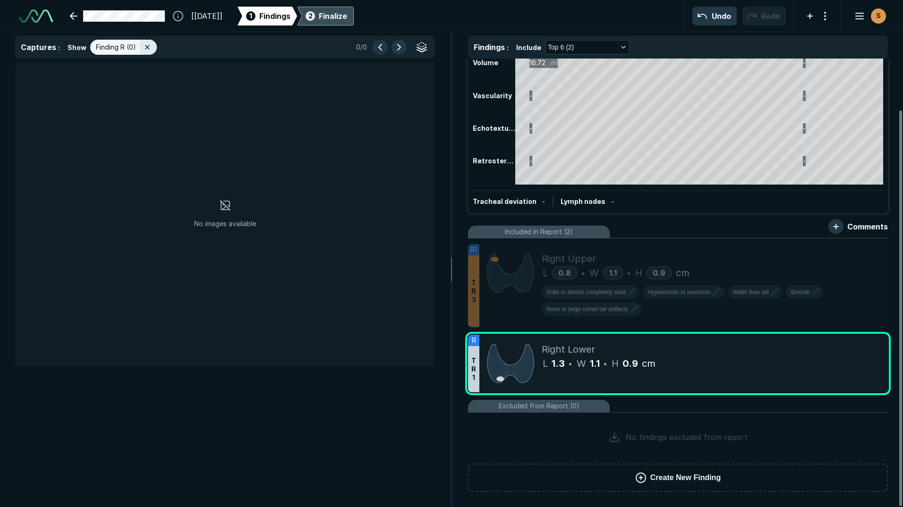
click at [862, 335] on div at bounding box center [859, 325] width 19 height 19
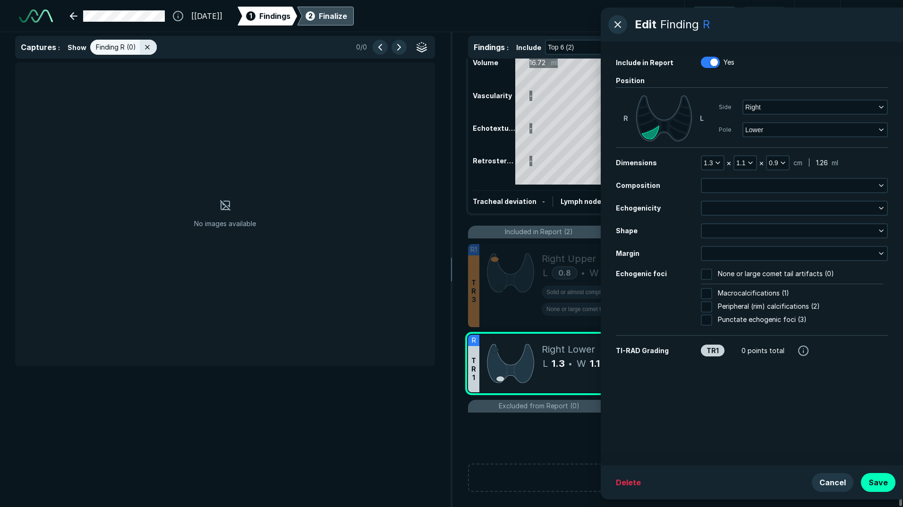
click at [715, 22] on div "Edit Finding R" at bounding box center [752, 25] width 302 height 34
click at [794, 106] on button "Right" at bounding box center [816, 107] width 144 height 13
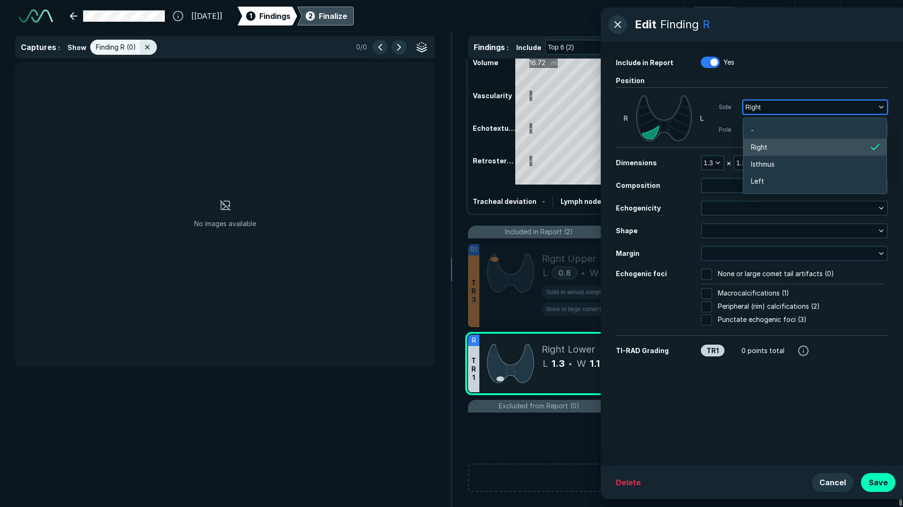
scroll to position [1500, 1859]
click at [789, 146] on li "Right" at bounding box center [815, 147] width 143 height 17
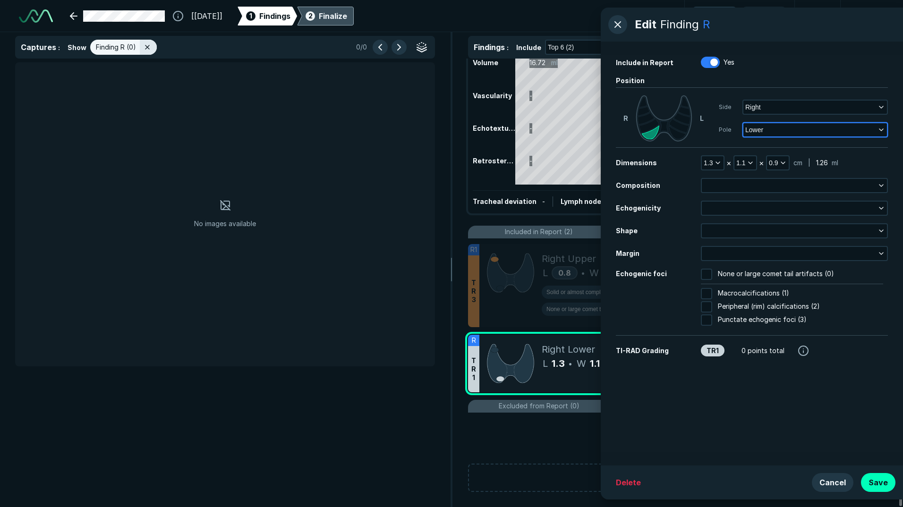
click at [787, 129] on button "Lower" at bounding box center [816, 129] width 144 height 13
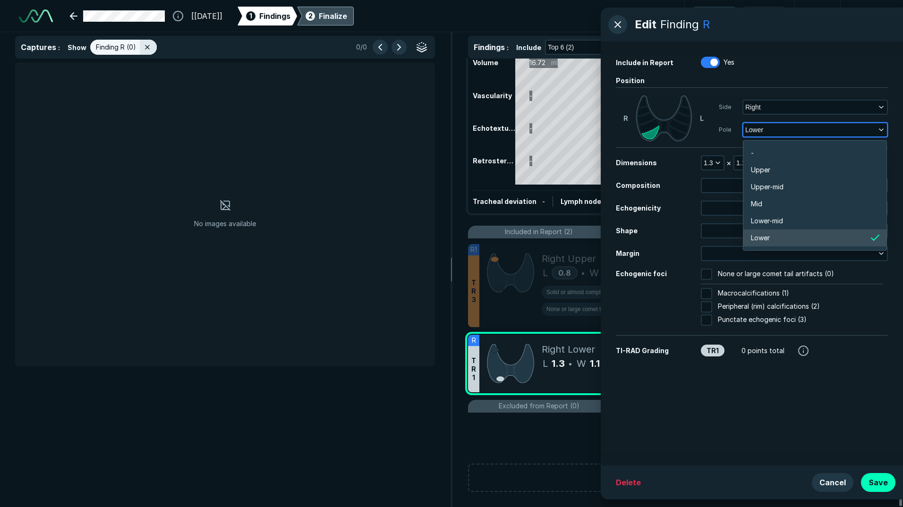
scroll to position [1653, 1859]
click at [787, 129] on button "Lower" at bounding box center [816, 129] width 144 height 13
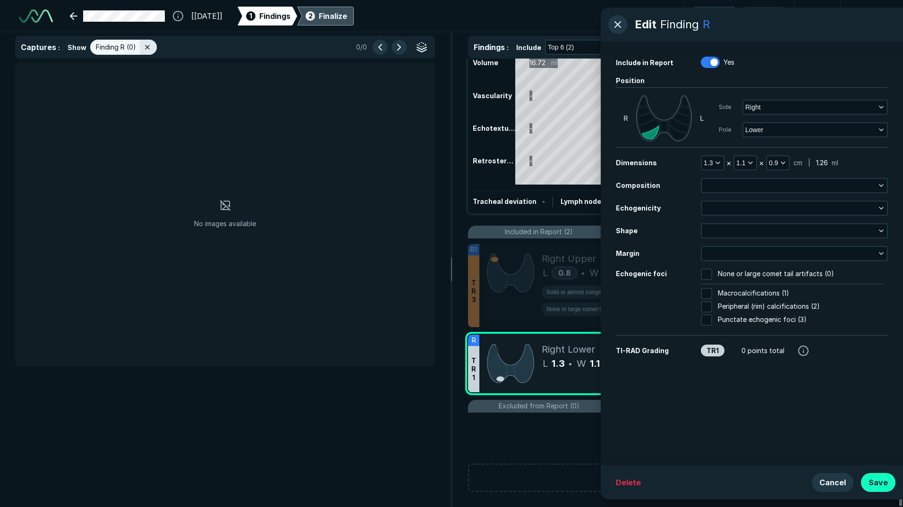
click at [882, 488] on button "Save" at bounding box center [878, 482] width 34 height 19
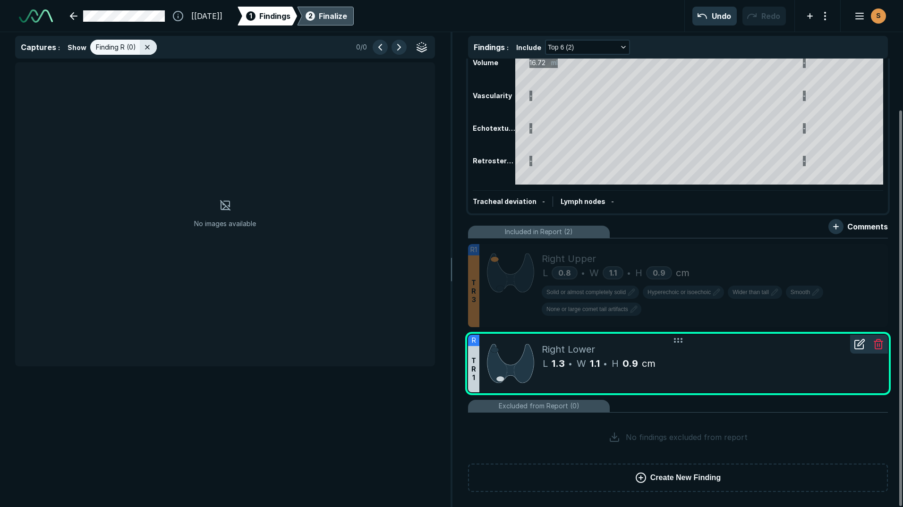
drag, startPoint x: 728, startPoint y: 361, endPoint x: 710, endPoint y: 368, distance: 18.9
click at [710, 368] on div "L 1.3 • W 1.1 • H 0.9 cm" at bounding box center [711, 364] width 339 height 14
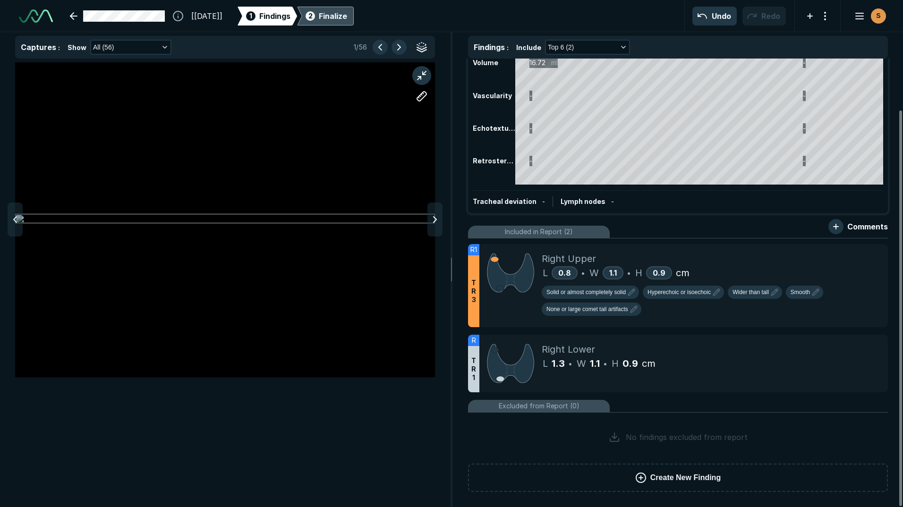
scroll to position [3113, 3089]
click at [434, 215] on icon at bounding box center [434, 219] width 11 height 11
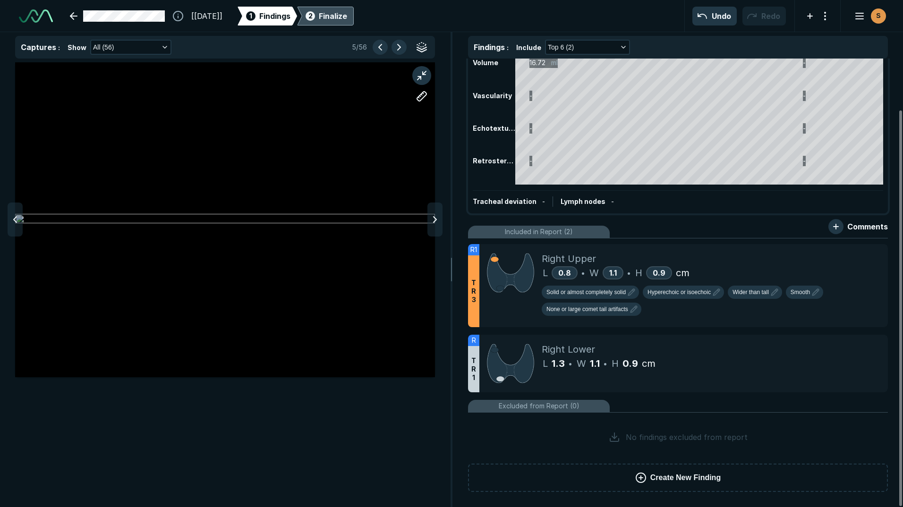
click at [434, 215] on icon at bounding box center [434, 219] width 11 height 11
click at [430, 216] on icon at bounding box center [434, 219] width 11 height 11
click at [434, 221] on icon at bounding box center [434, 219] width 11 height 11
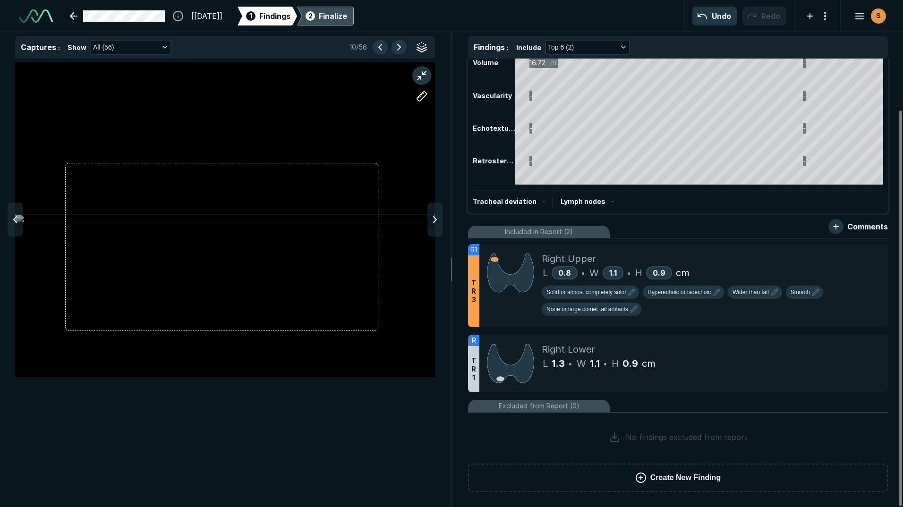
click at [434, 221] on icon at bounding box center [434, 219] width 11 height 11
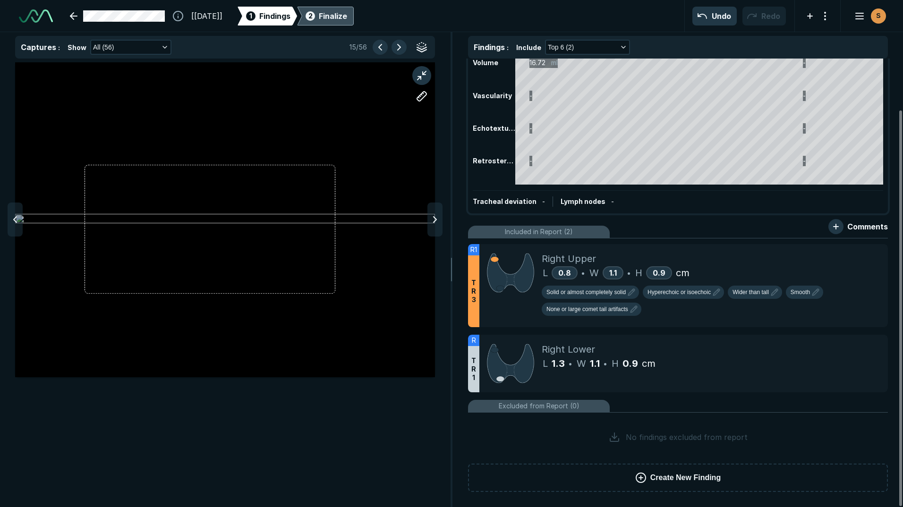
click at [434, 221] on icon at bounding box center [434, 219] width 11 height 11
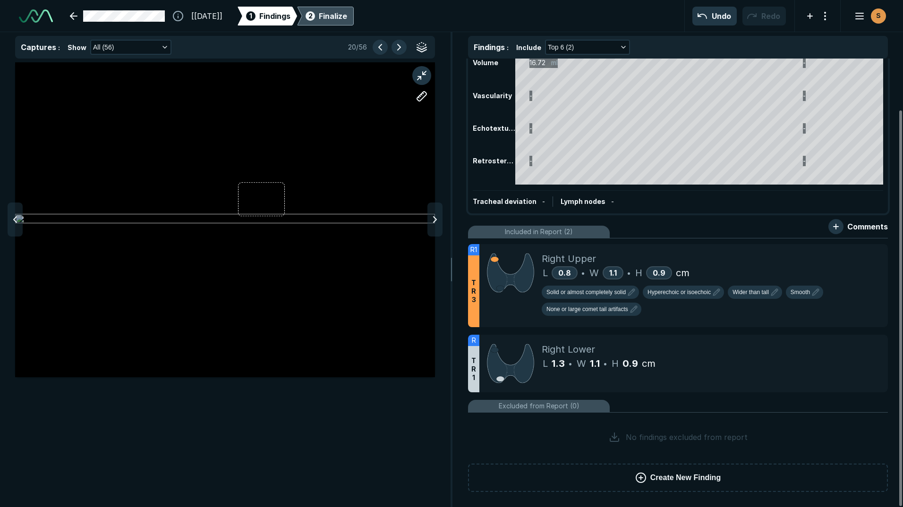
click at [434, 221] on icon at bounding box center [434, 219] width 11 height 11
click at [434, 222] on polyline at bounding box center [435, 220] width 3 height 6
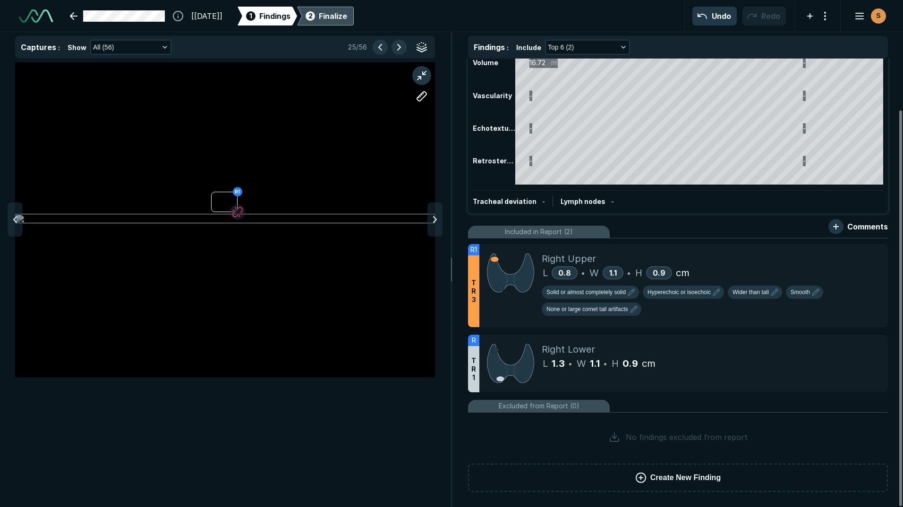
click at [434, 222] on polyline at bounding box center [435, 220] width 3 height 6
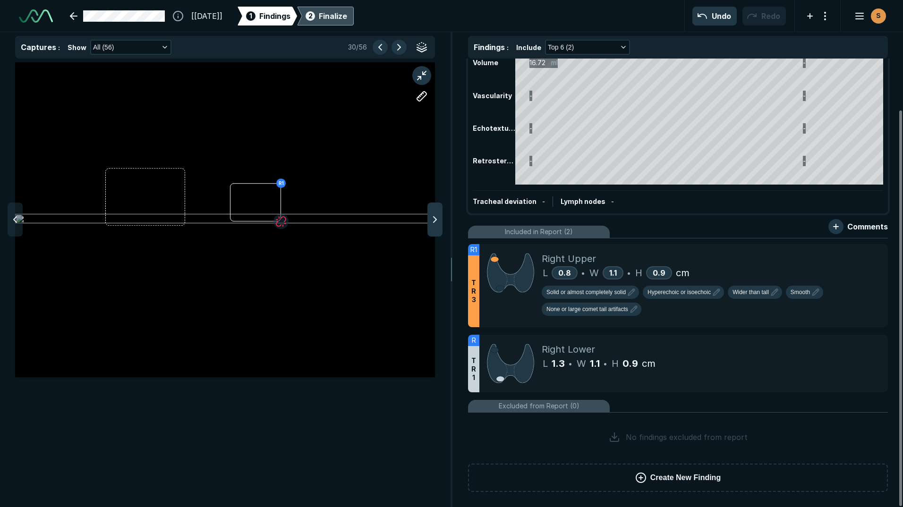
click at [434, 223] on polyline at bounding box center [435, 220] width 3 height 6
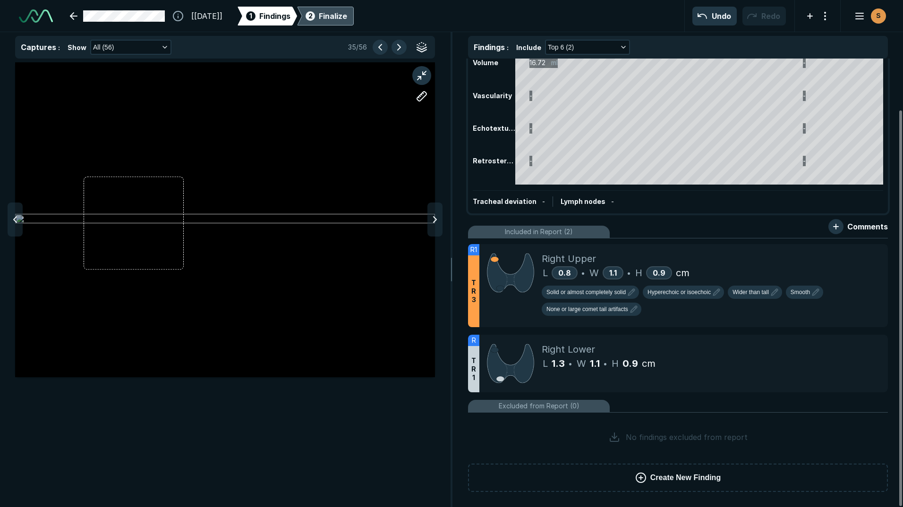
click at [434, 223] on polyline at bounding box center [435, 220] width 3 height 6
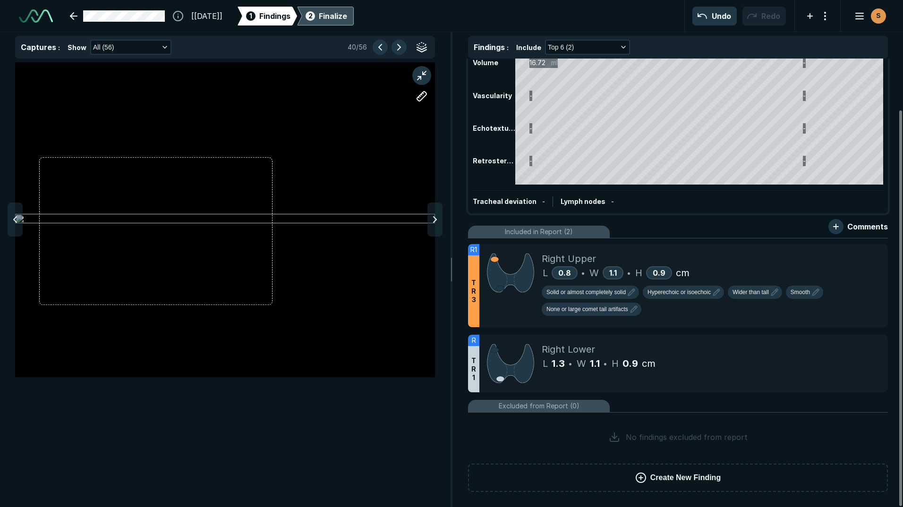
click at [434, 223] on polyline at bounding box center [435, 220] width 3 height 6
click at [840, 226] on button "button" at bounding box center [836, 226] width 15 height 15
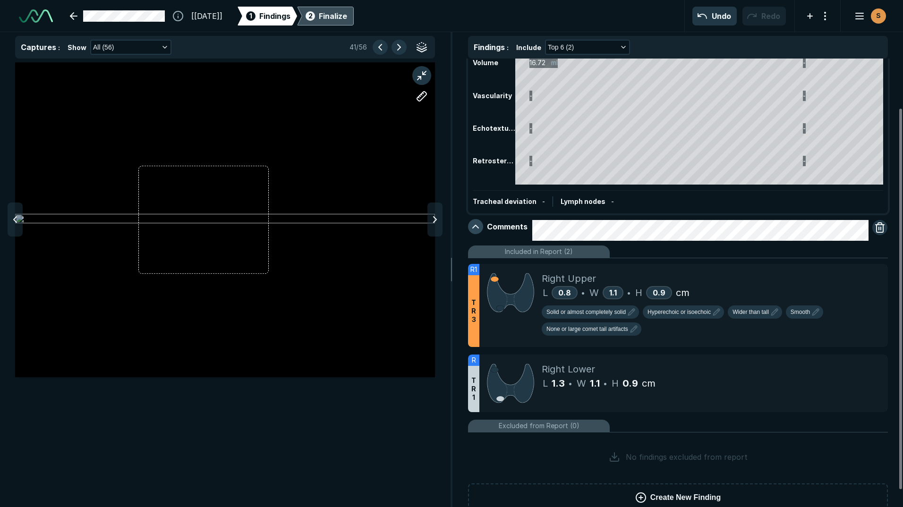
click at [476, 226] on button "button" at bounding box center [475, 226] width 15 height 15
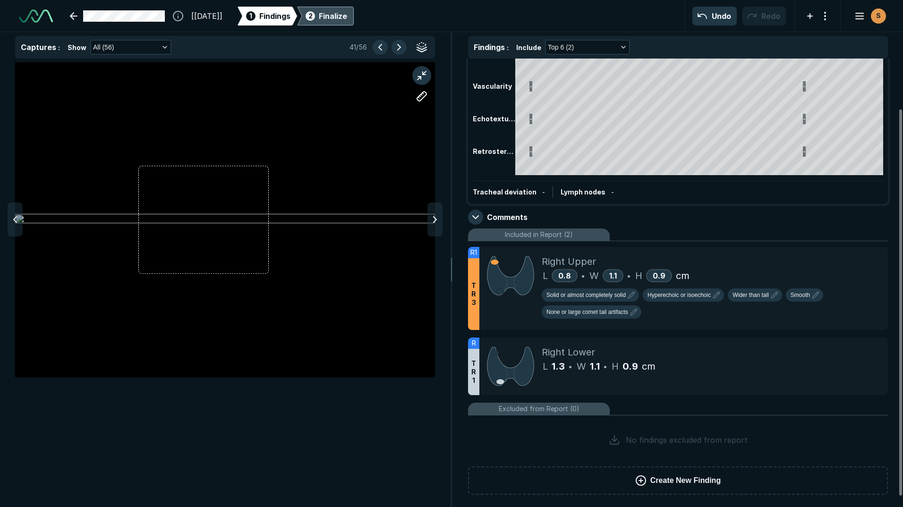
scroll to position [70, 0]
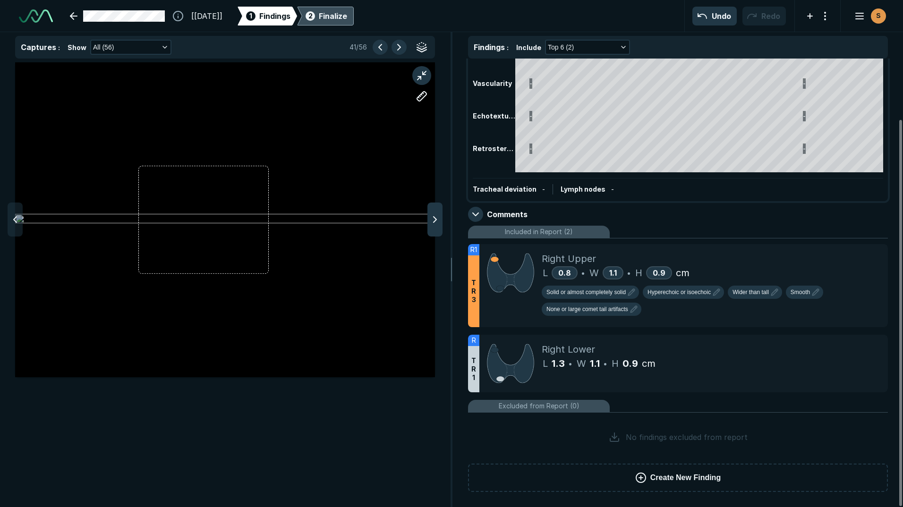
click at [434, 223] on polyline at bounding box center [435, 220] width 3 height 6
click at [433, 223] on icon at bounding box center [434, 219] width 11 height 11
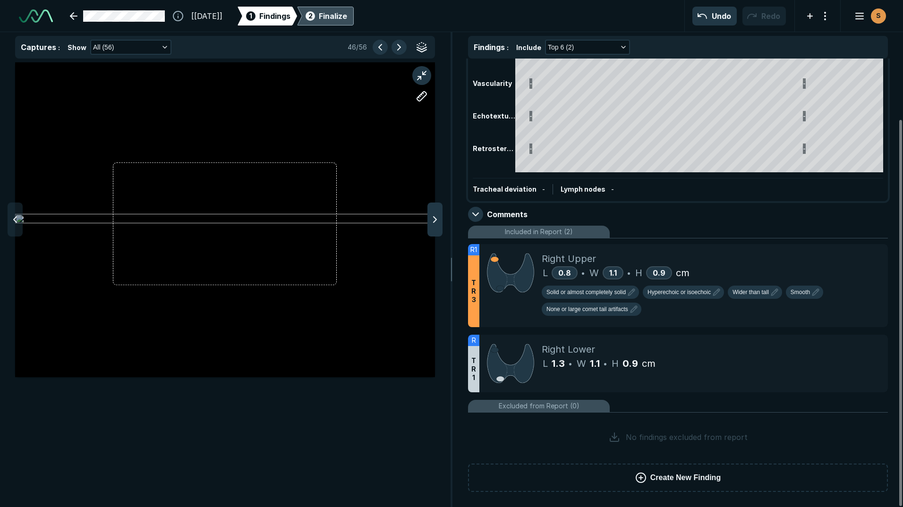
click at [433, 223] on icon at bounding box center [434, 219] width 11 height 11
click at [419, 76] on button "button" at bounding box center [421, 75] width 19 height 19
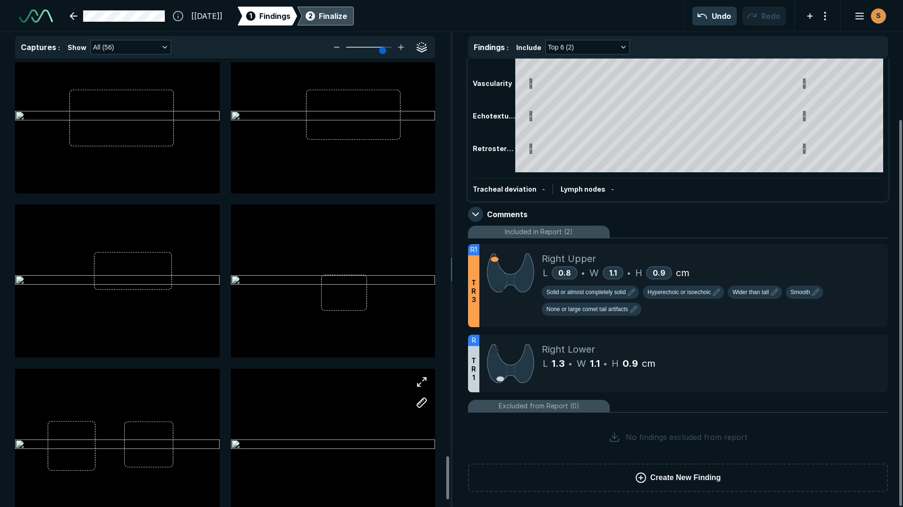
scroll to position [4120, 0]
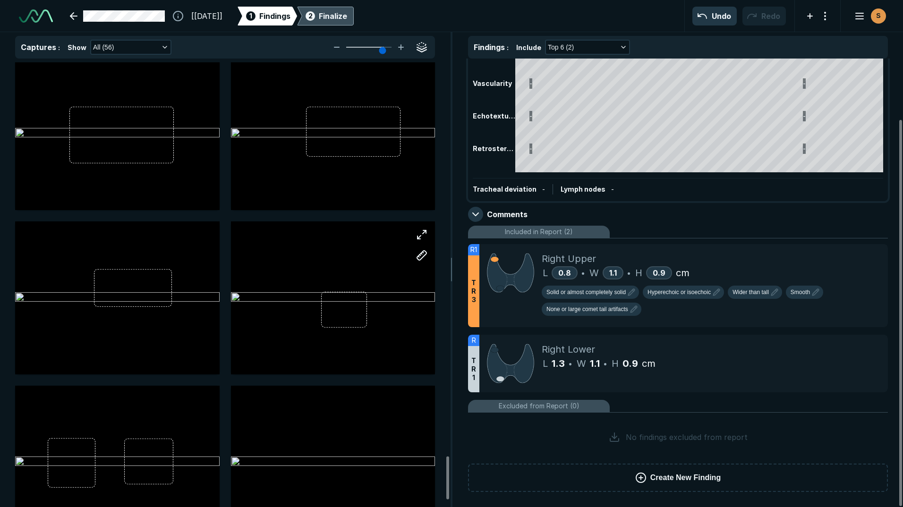
click at [315, 321] on div at bounding box center [333, 298] width 205 height 128
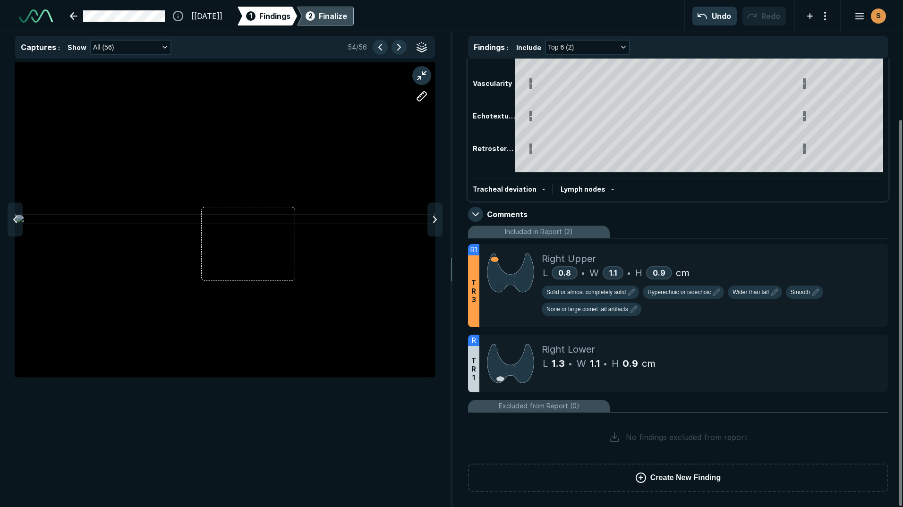
scroll to position [3113, 3089]
click at [421, 75] on button "button" at bounding box center [421, 75] width 19 height 19
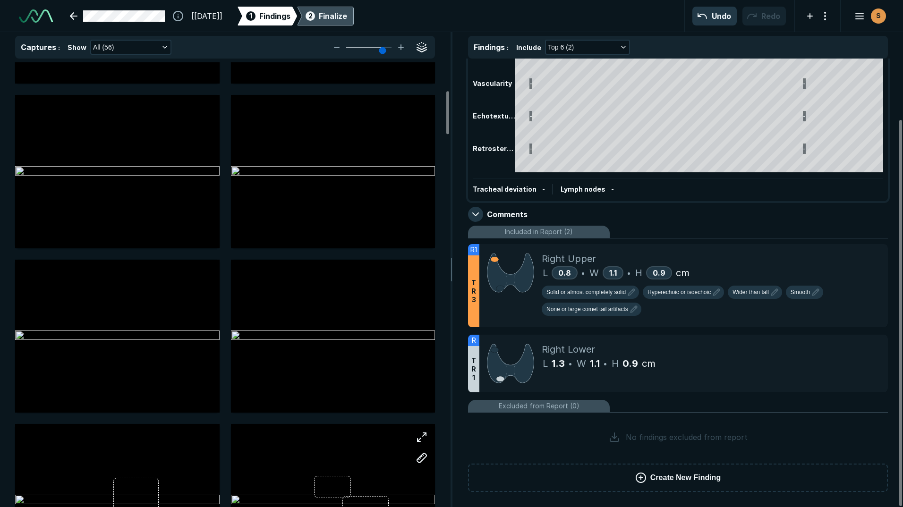
scroll to position [0, 0]
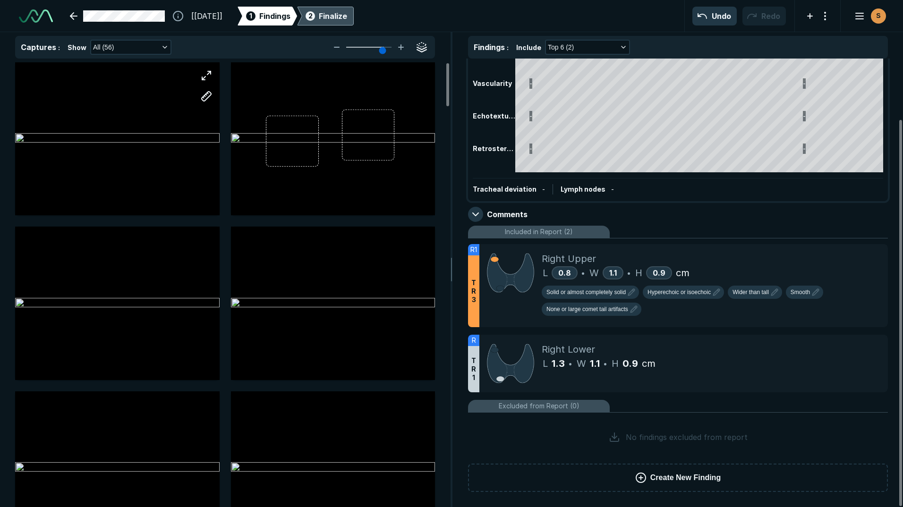
click at [66, 175] on div at bounding box center [117, 139] width 205 height 128
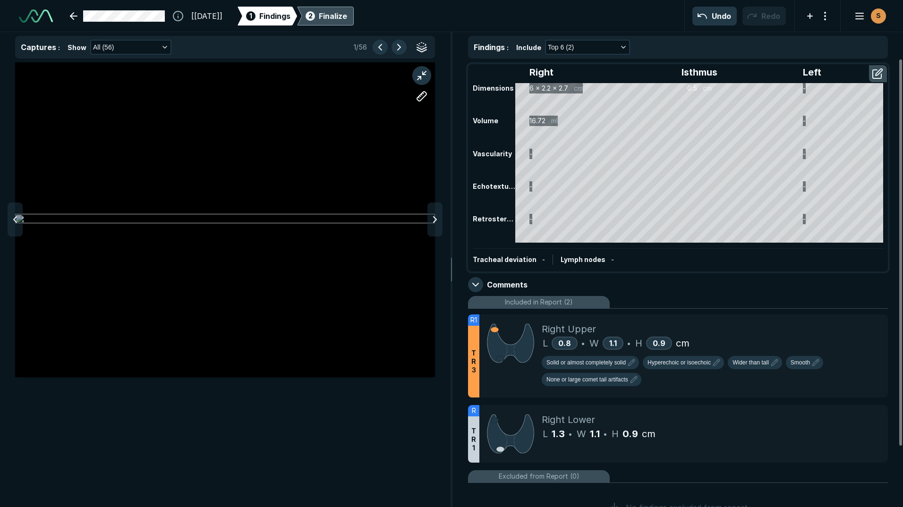
click at [347, 11] on div "Finalize" at bounding box center [333, 15] width 28 height 11
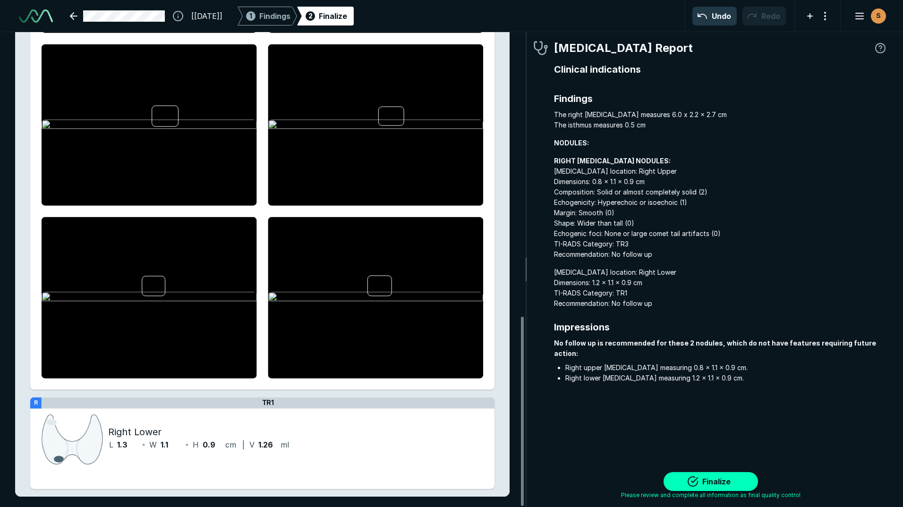
scroll to position [713, 0]
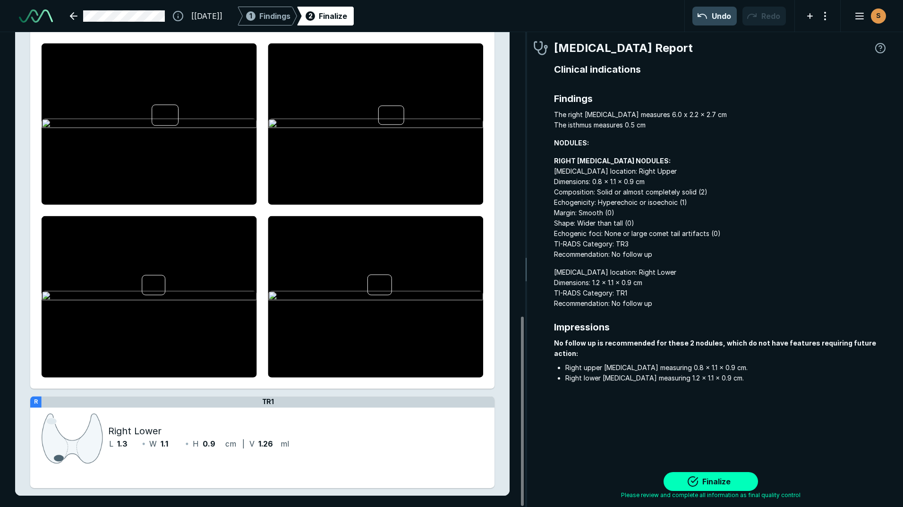
click at [711, 17] on button "Undo" at bounding box center [715, 16] width 44 height 19
click at [711, 15] on button "Undo" at bounding box center [715, 16] width 44 height 19
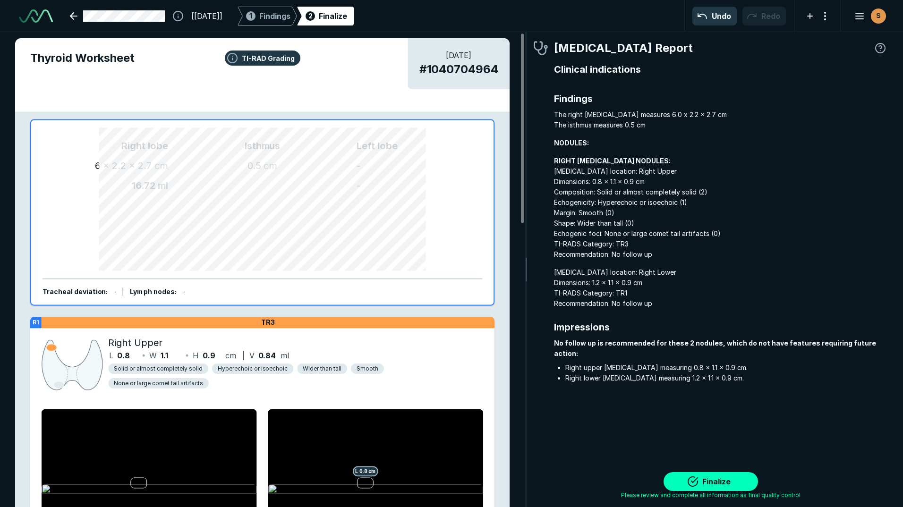
scroll to position [0, 0]
